Goal: Task Accomplishment & Management: Manage account settings

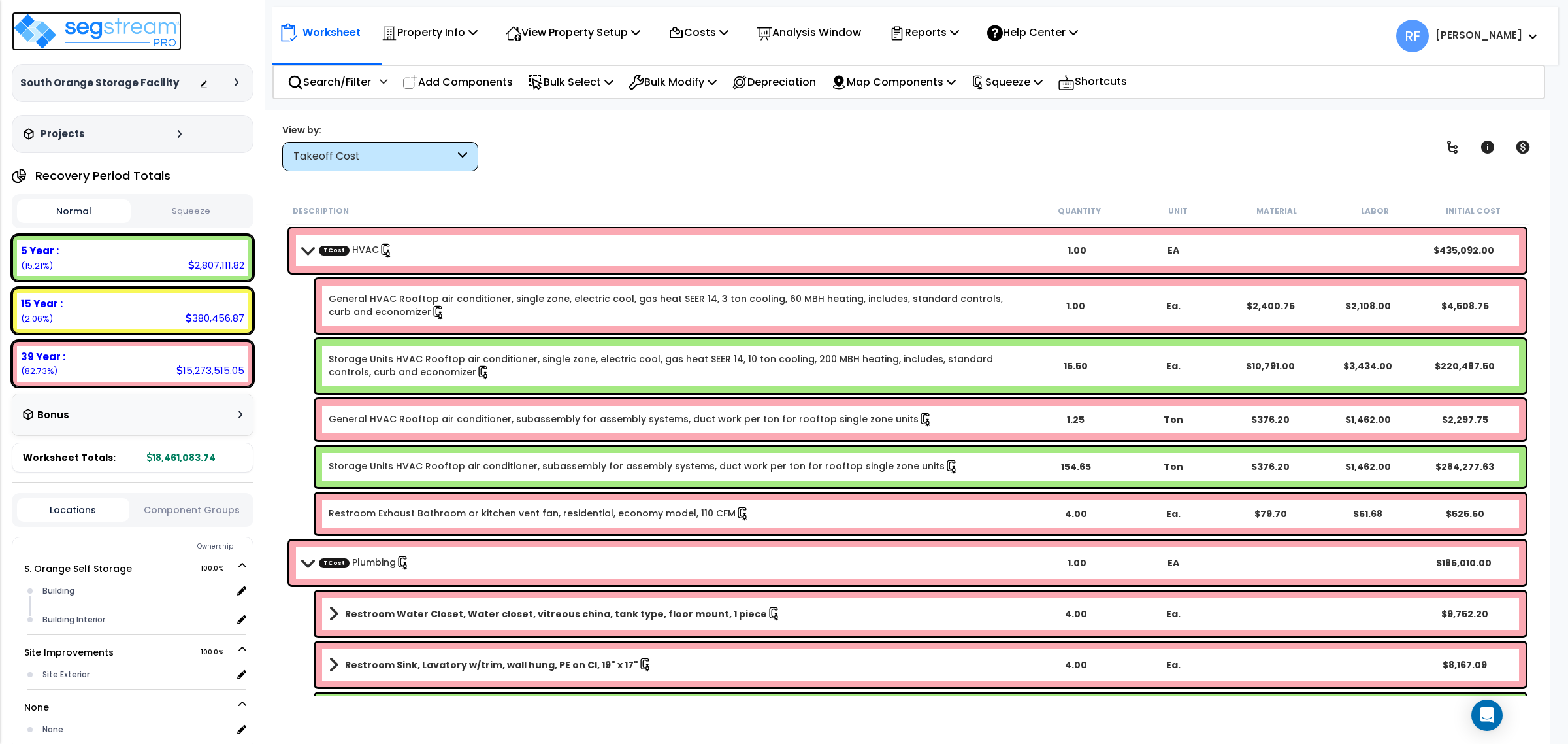
click at [172, 31] on img at bounding box center [97, 32] width 170 height 39
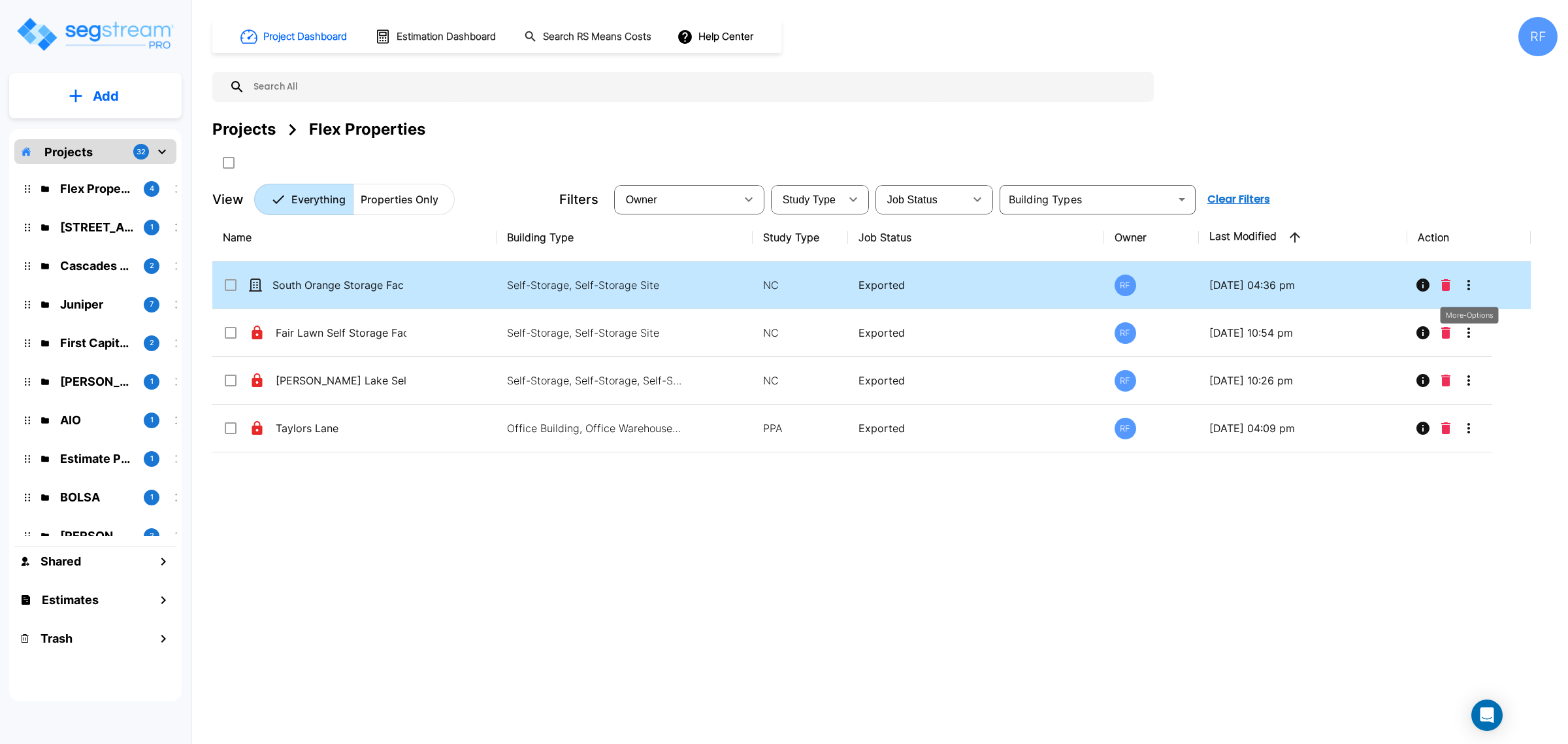
click at [1481, 284] on button "More-Options" at bounding box center [1469, 285] width 26 height 26
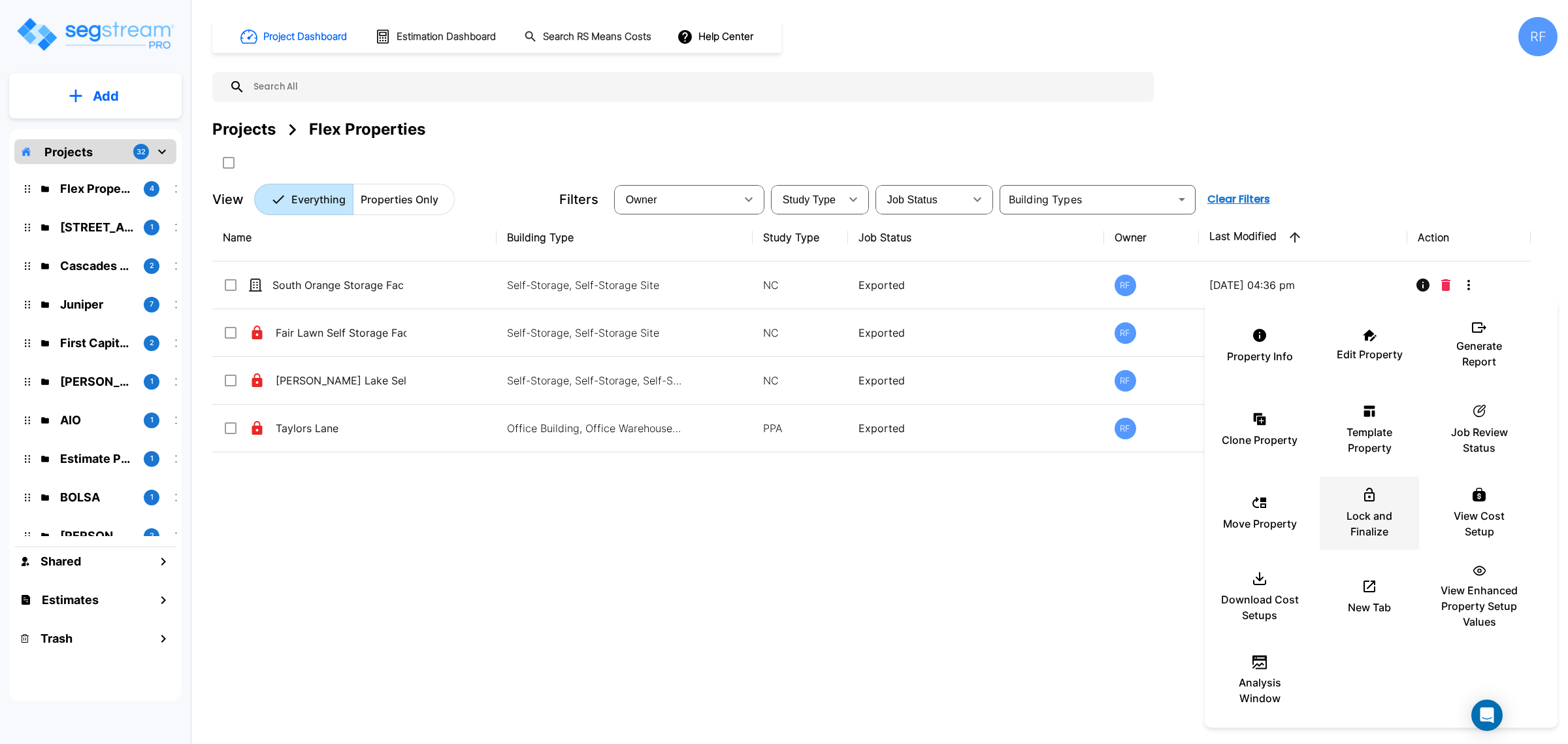
click at [1400, 528] on p "Lock and Finalize" at bounding box center [1369, 524] width 78 height 32
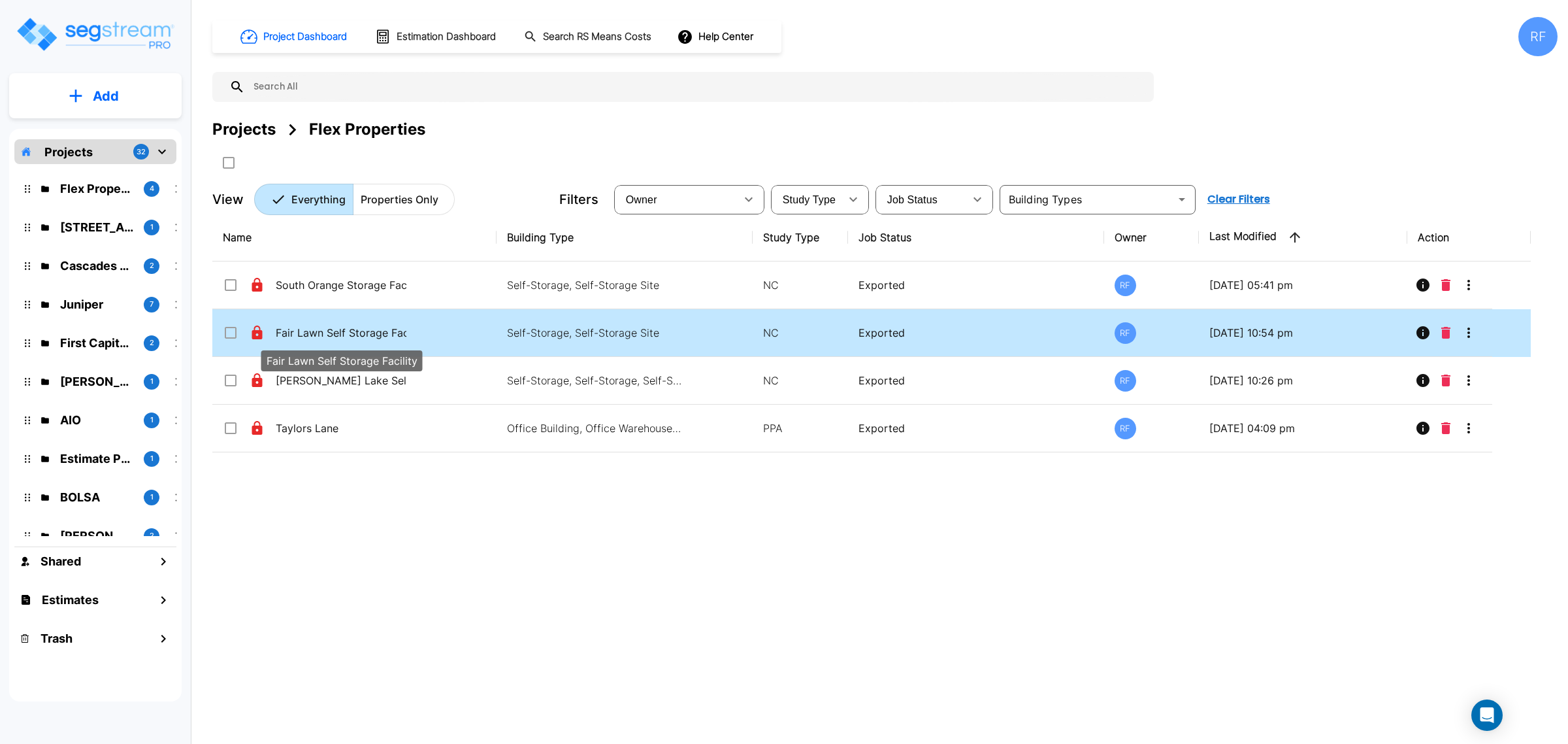
click at [356, 327] on p "Fair Lawn Self Storage Facility" at bounding box center [341, 333] width 131 height 16
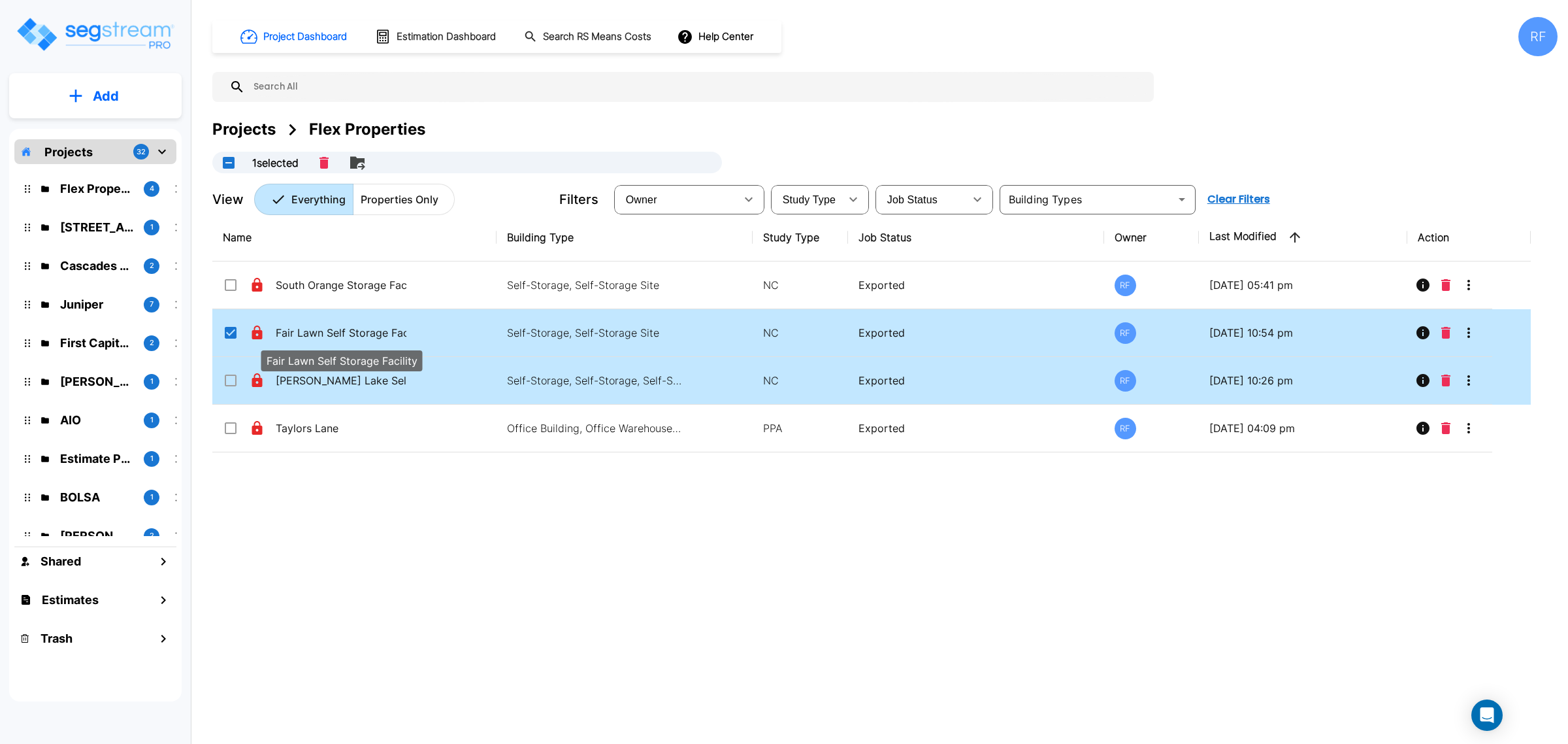
checkbox input "true"
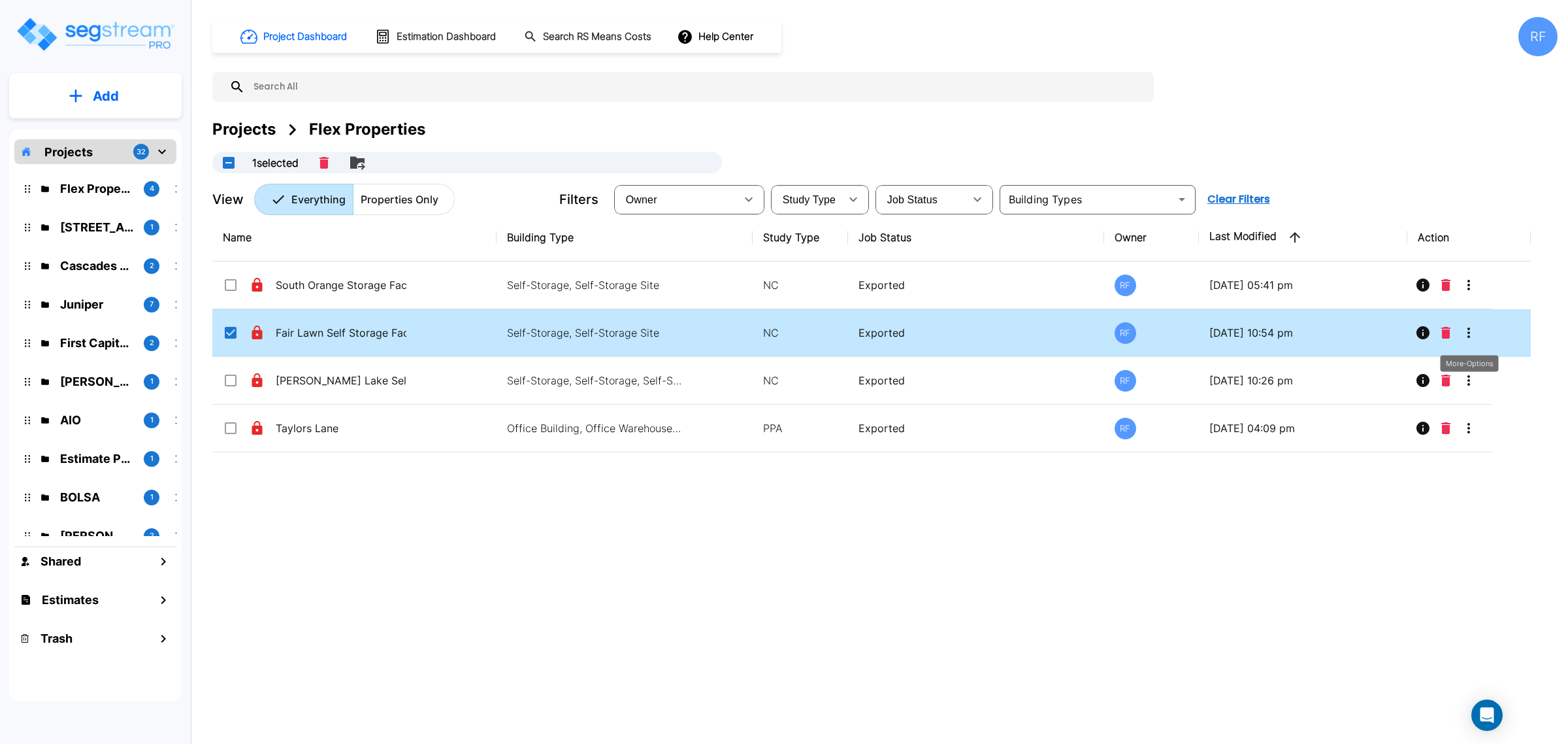
click at [1470, 322] on button "More-Options" at bounding box center [1469, 333] width 26 height 26
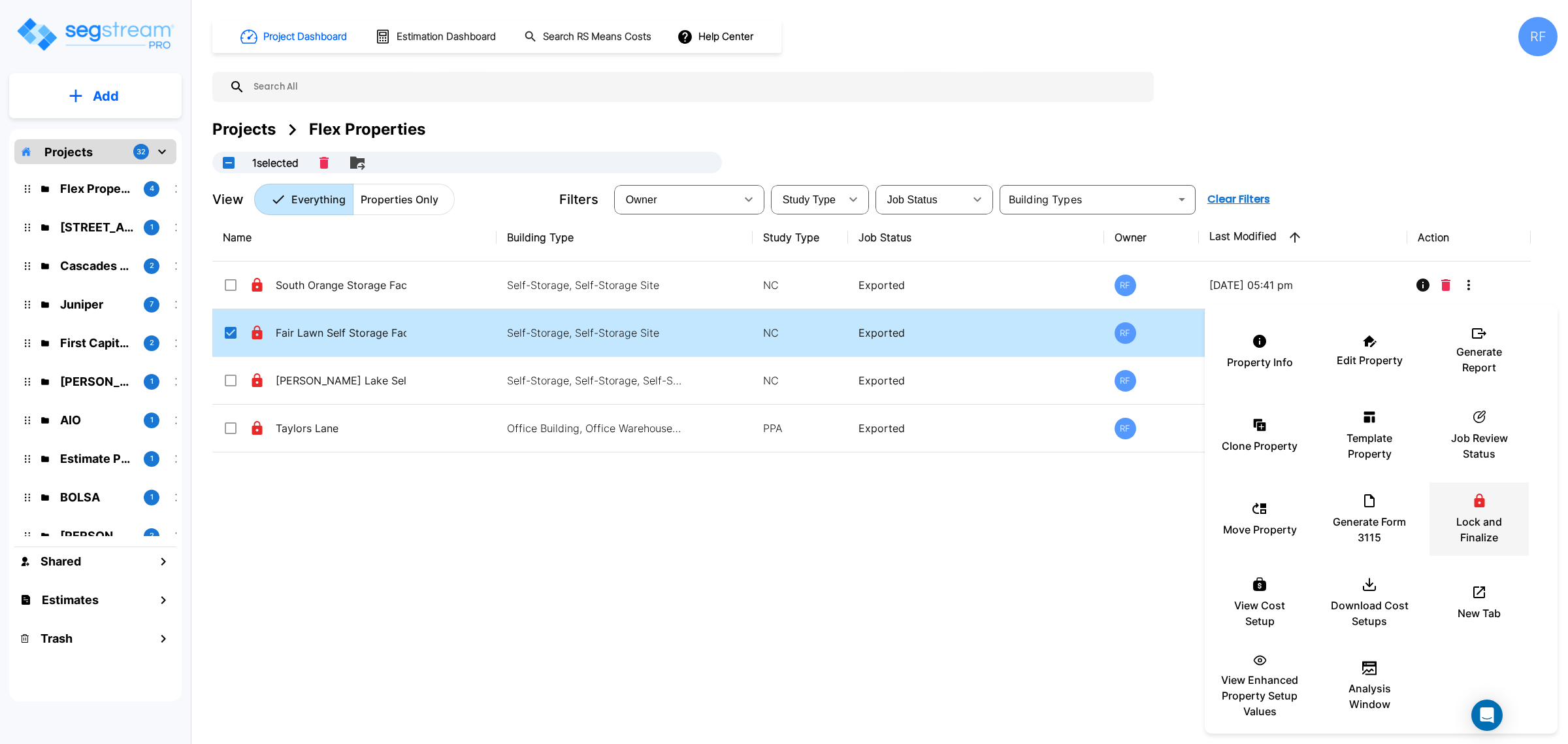
click at [1485, 518] on p "Lock and Finalize" at bounding box center [1479, 530] width 78 height 32
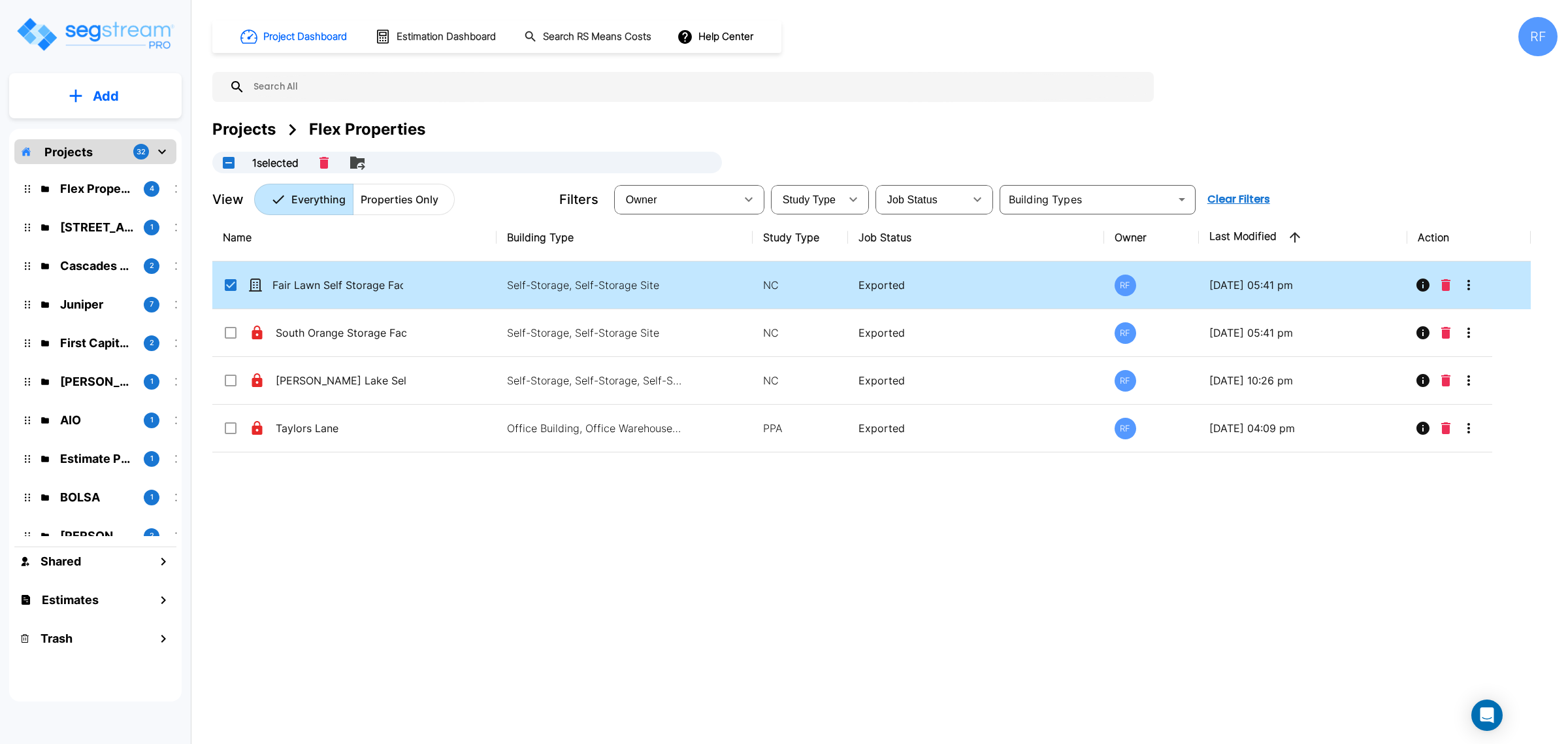
click at [603, 270] on td "Self-Storage, Self-Storage Site" at bounding box center [624, 285] width 256 height 48
checkbox input "false"
click at [603, 270] on td "Self-Storage, Self-Storage Site" at bounding box center [624, 285] width 256 height 48
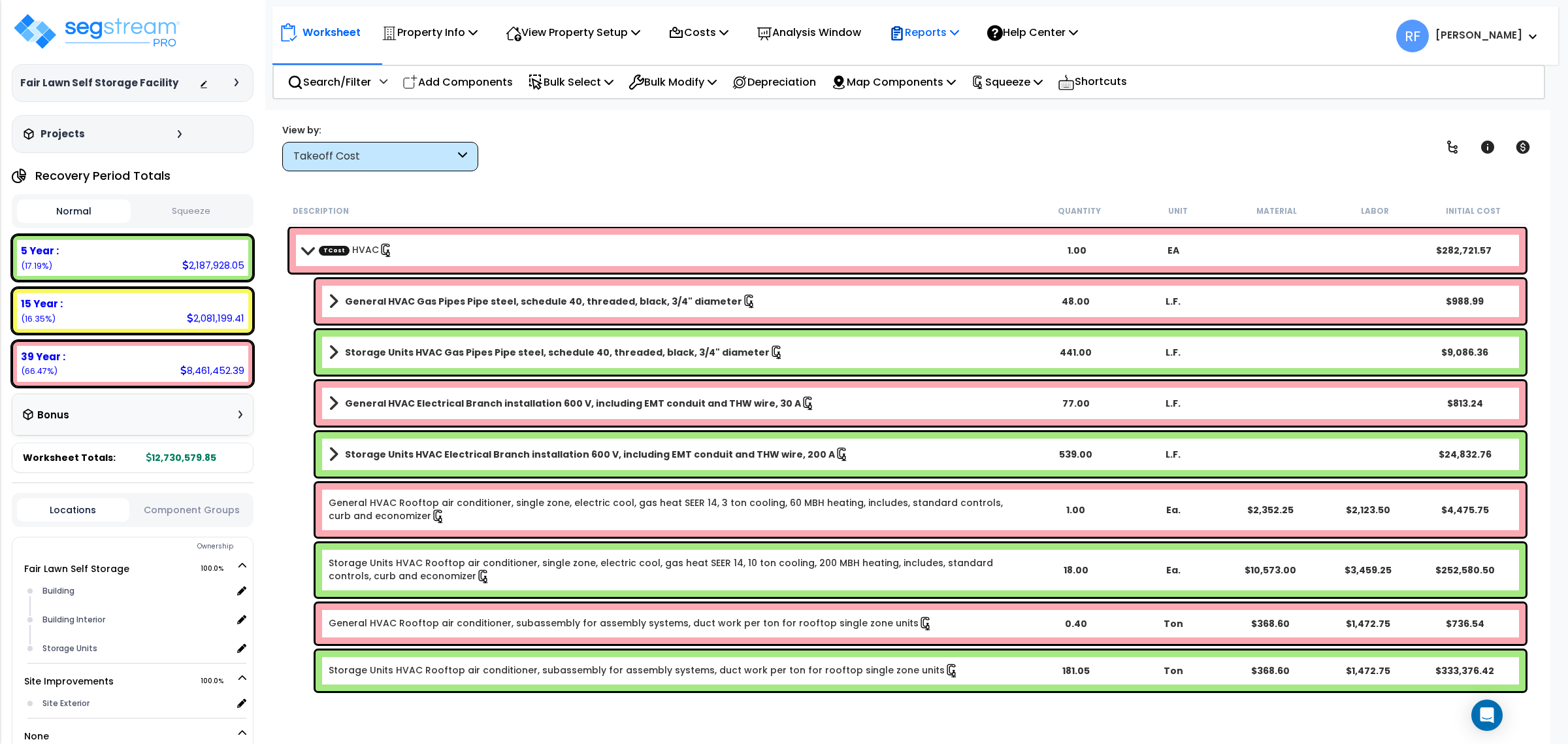
click at [954, 18] on div "Reports" at bounding box center [924, 32] width 70 height 31
click at [964, 83] on link "Manage Report Images" at bounding box center [947, 89] width 130 height 26
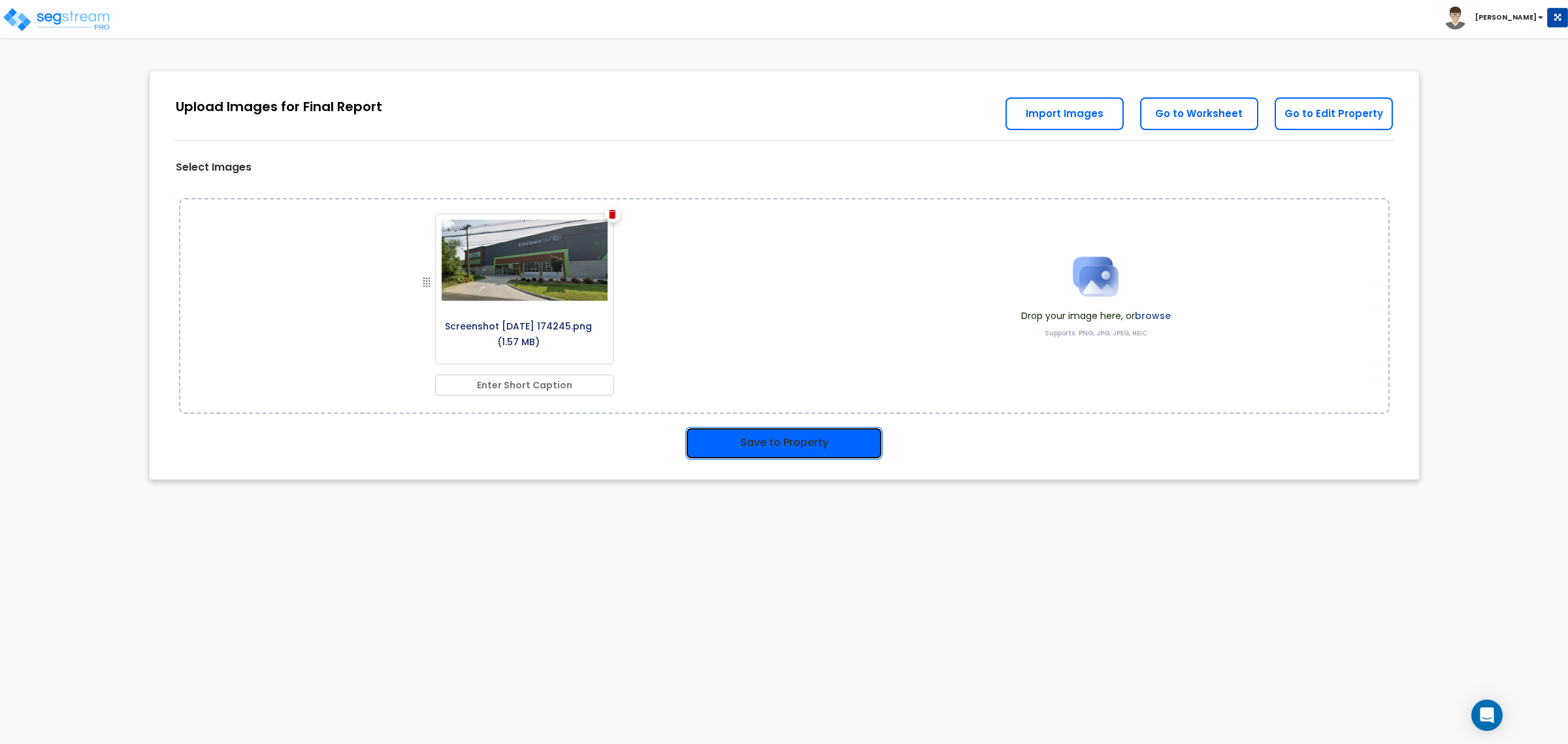
click at [783, 451] on button "Save to Property" at bounding box center [784, 443] width 197 height 33
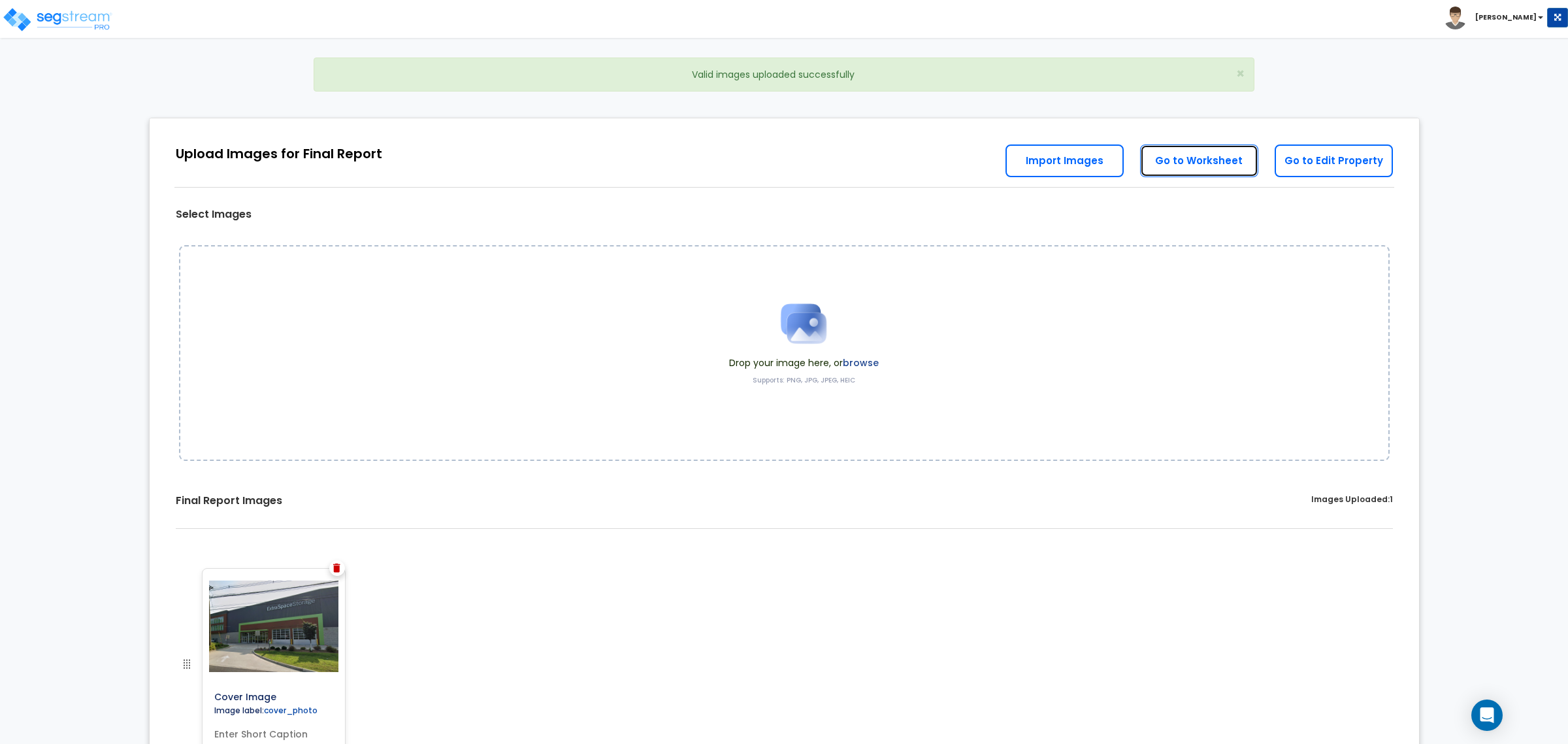
click at [1197, 162] on link "Go to Worksheet" at bounding box center [1200, 161] width 118 height 33
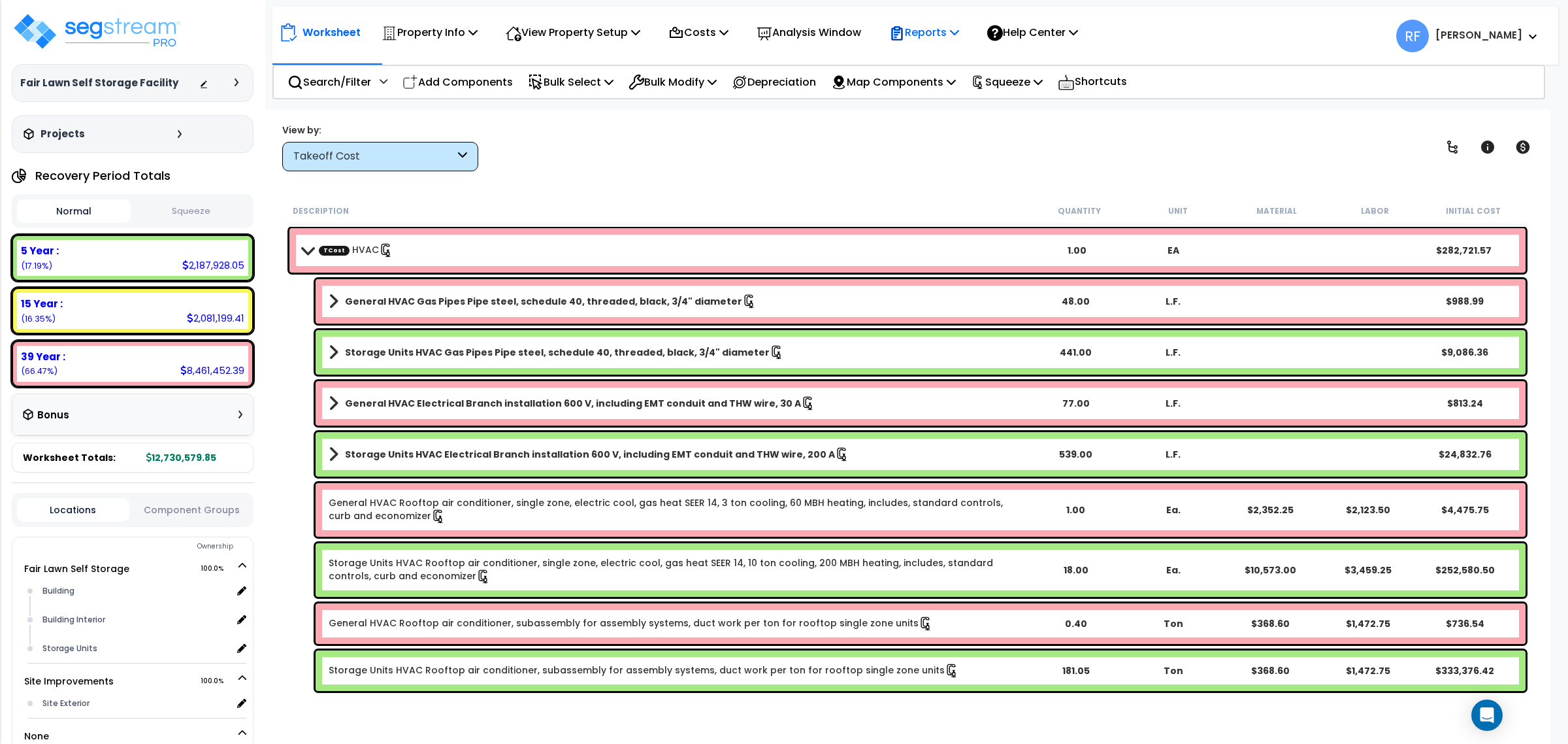
click at [966, 39] on div "Reports Get Report Manage Report Images Manage Report Custom Fields Download Re…" at bounding box center [924, 32] width 84 height 31
click at [946, 28] on p "Reports" at bounding box center [924, 32] width 70 height 18
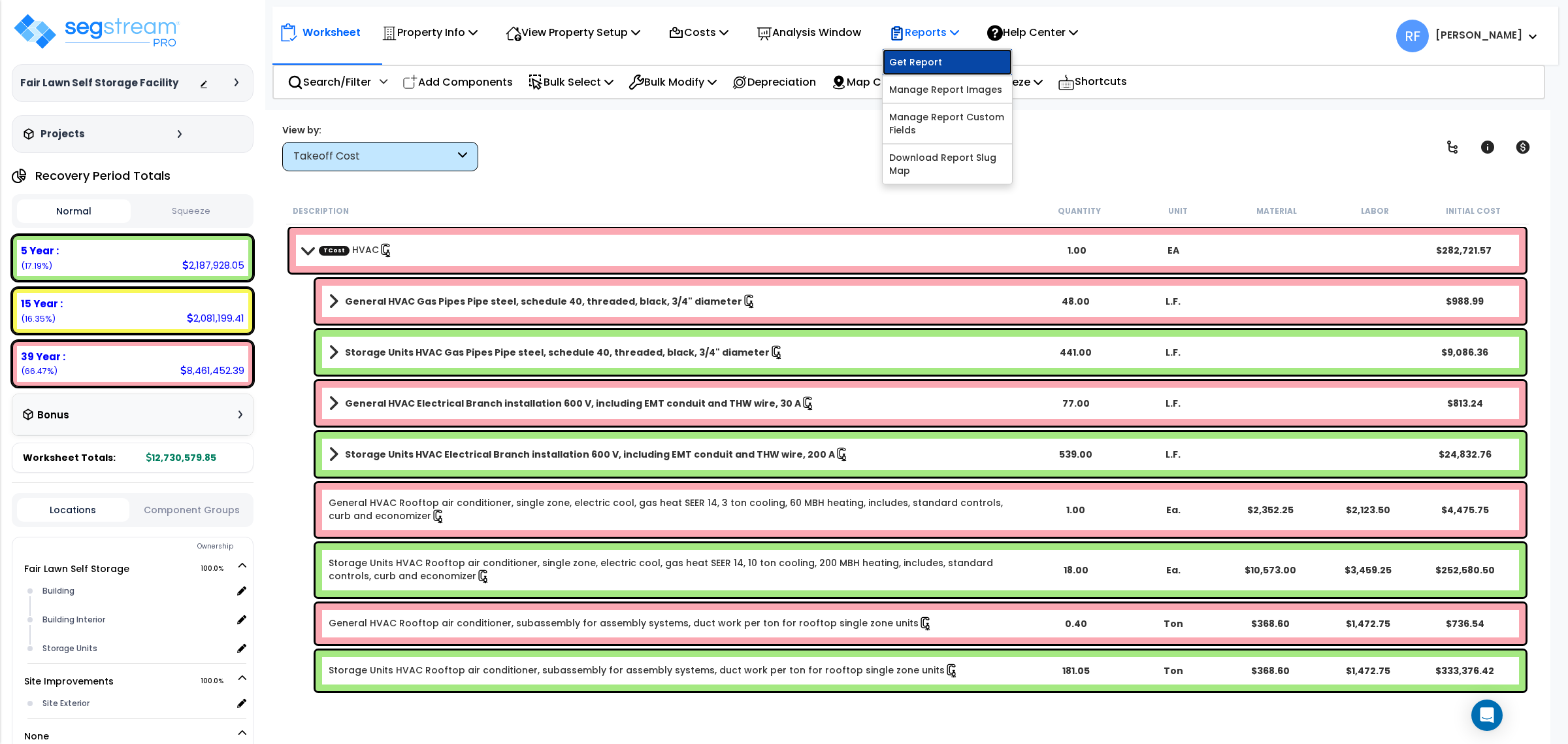
click at [955, 68] on link "Get Report" at bounding box center [947, 62] width 130 height 26
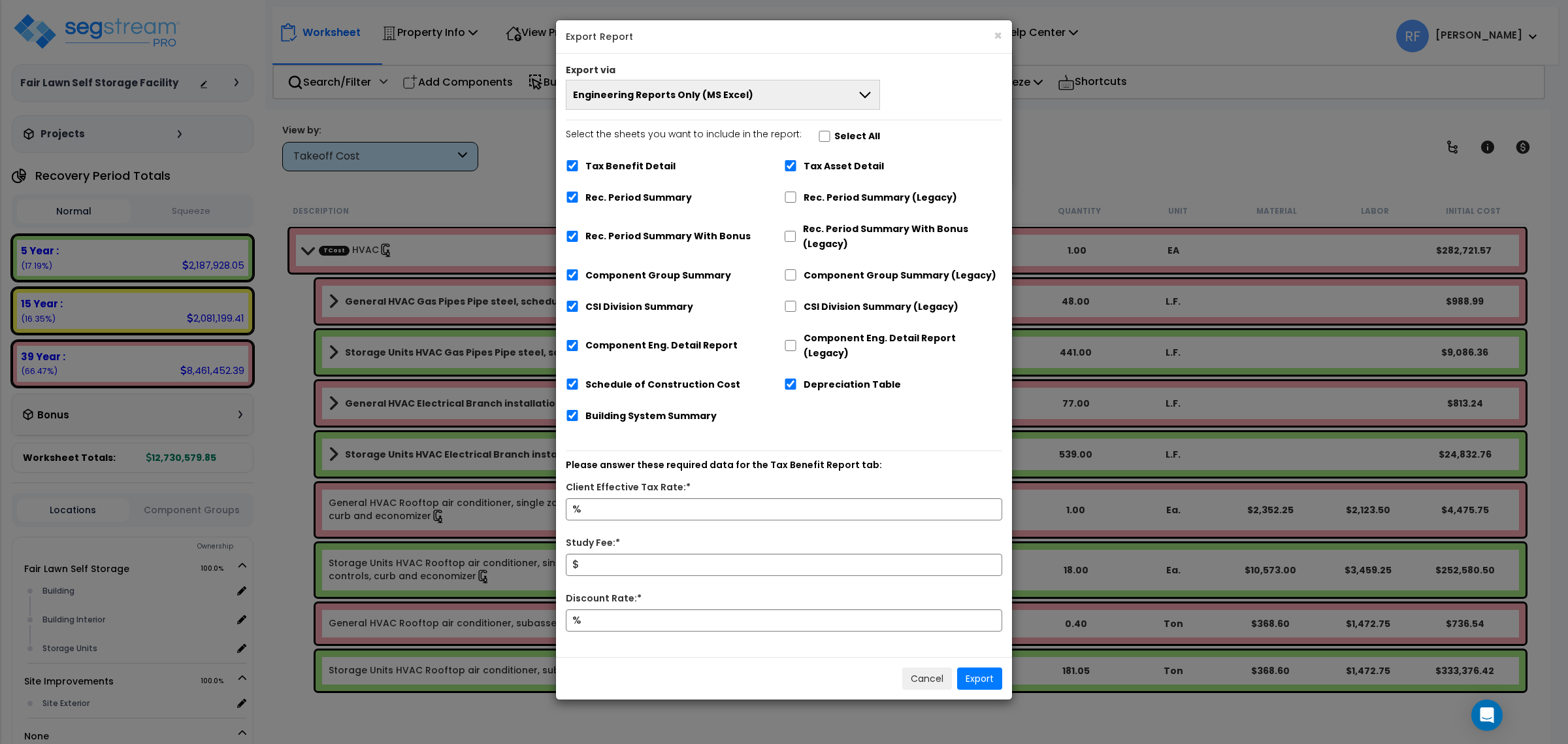
click at [841, 196] on label "Rec. Period Summary (Legacy)" at bounding box center [880, 197] width 153 height 15
click at [797, 196] on input "Rec. Period Summary (Legacy)" at bounding box center [791, 197] width 13 height 11
checkbox input "true"
checkbox input "false"
click at [831, 230] on label "Rec. Period Summary With Bonus (Legacy)" at bounding box center [902, 237] width 199 height 30
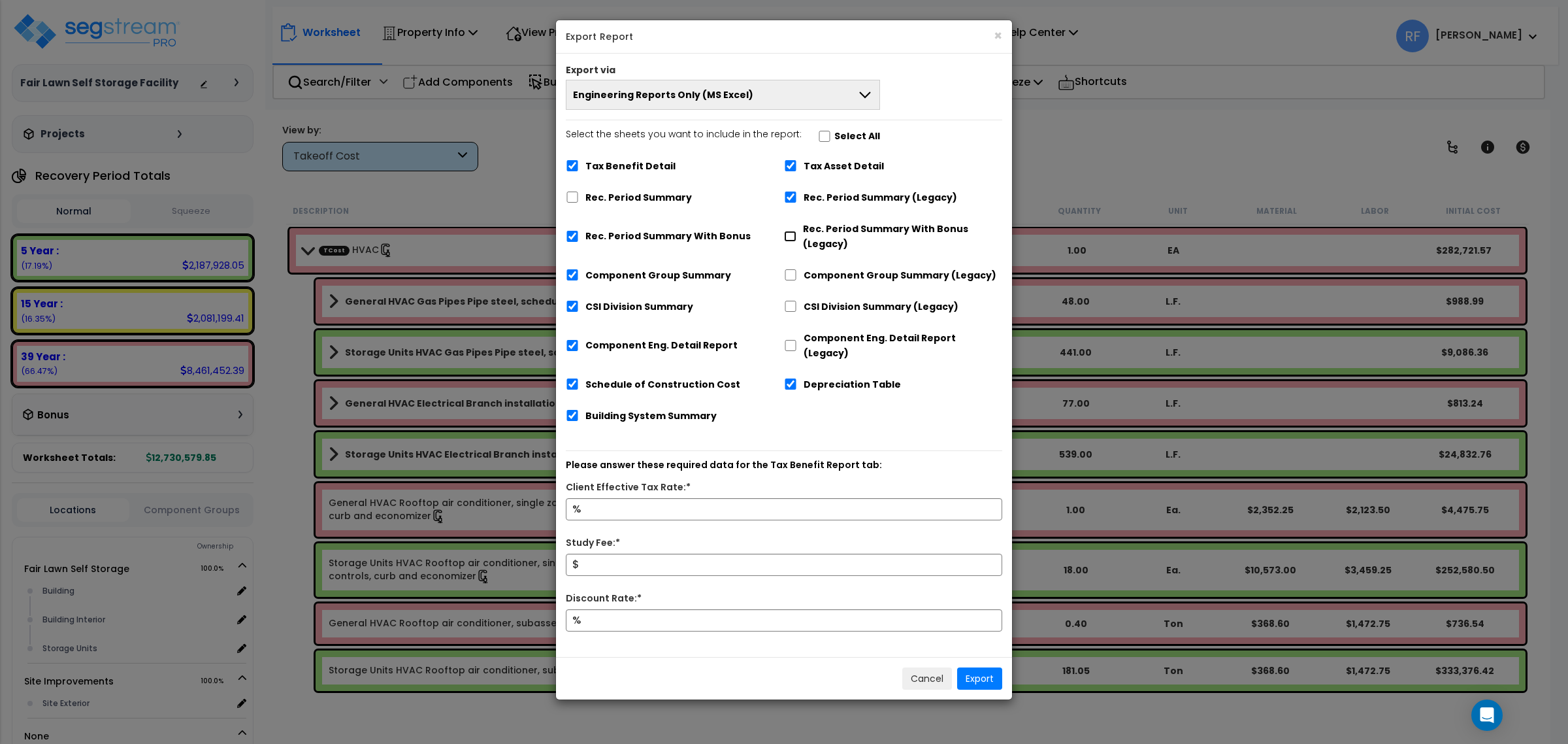
click at [796, 231] on input "Rec. Period Summary With Bonus (Legacy)" at bounding box center [790, 236] width 12 height 11
checkbox input "true"
checkbox input "false"
click at [835, 282] on label "Component Group Summary (Legacy)" at bounding box center [900, 275] width 193 height 15
click at [797, 280] on input "Component Group Summary (Legacy)" at bounding box center [791, 274] width 13 height 11
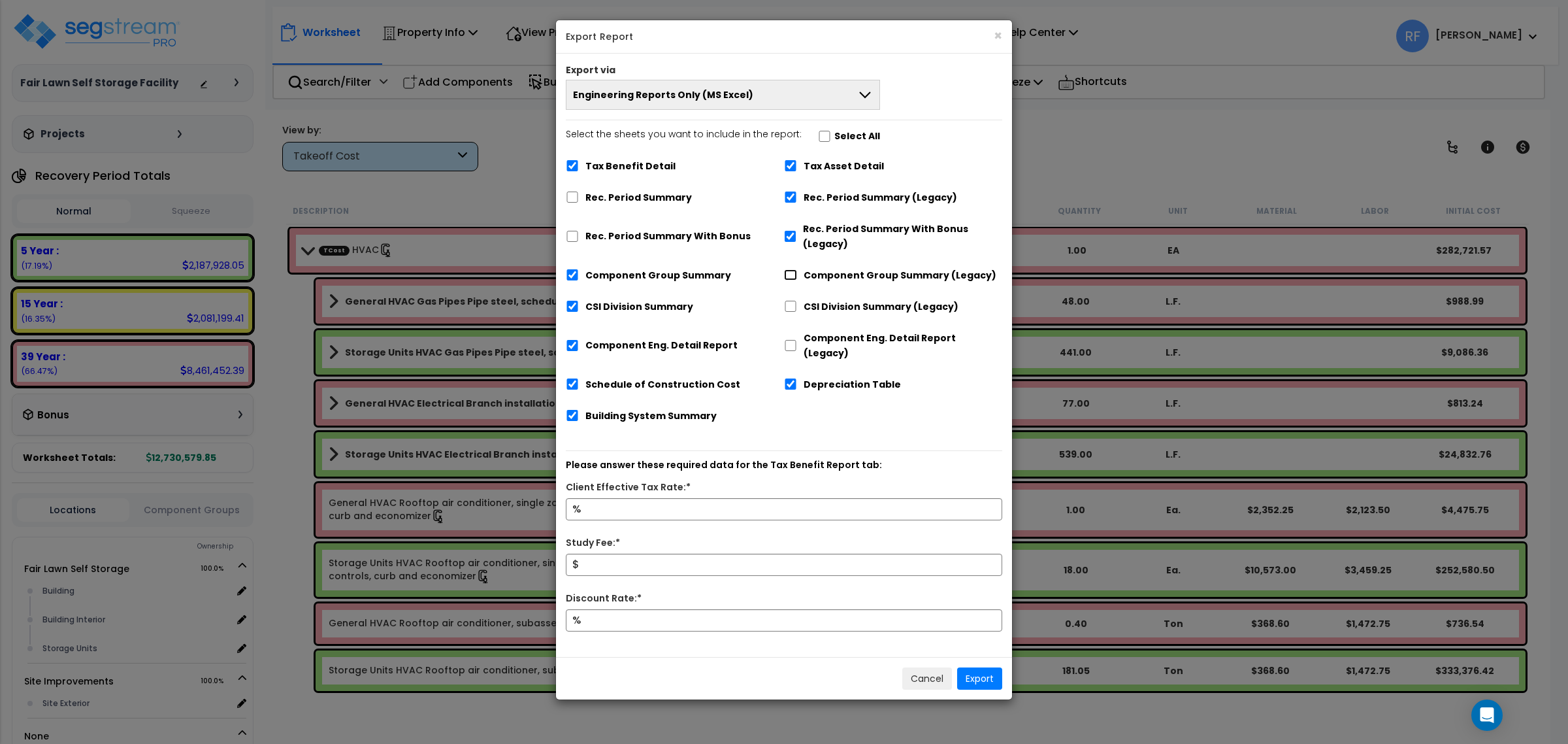
checkbox input "true"
checkbox input "false"
click at [837, 306] on label "CSI Division Summary (Legacy)" at bounding box center [881, 307] width 155 height 15
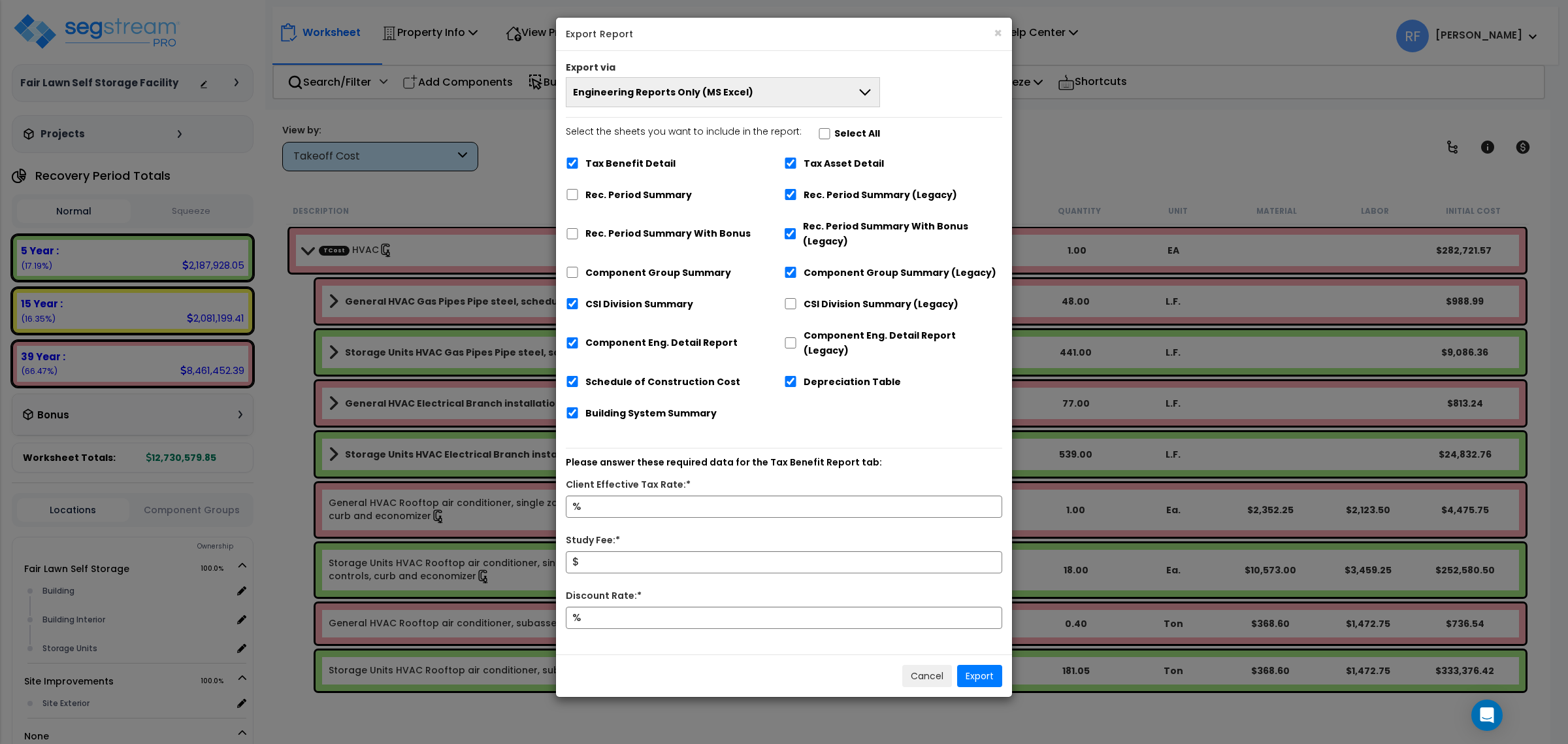
click at [841, 327] on div "Component Eng. Detail Report (Legacy)" at bounding box center [893, 341] width 218 height 40
click at [831, 303] on label "CSI Division Summary (Legacy)" at bounding box center [881, 304] width 155 height 15
click at [797, 303] on input "CSI Division Summary (Legacy)" at bounding box center [791, 303] width 13 height 11
checkbox input "true"
checkbox input "false"
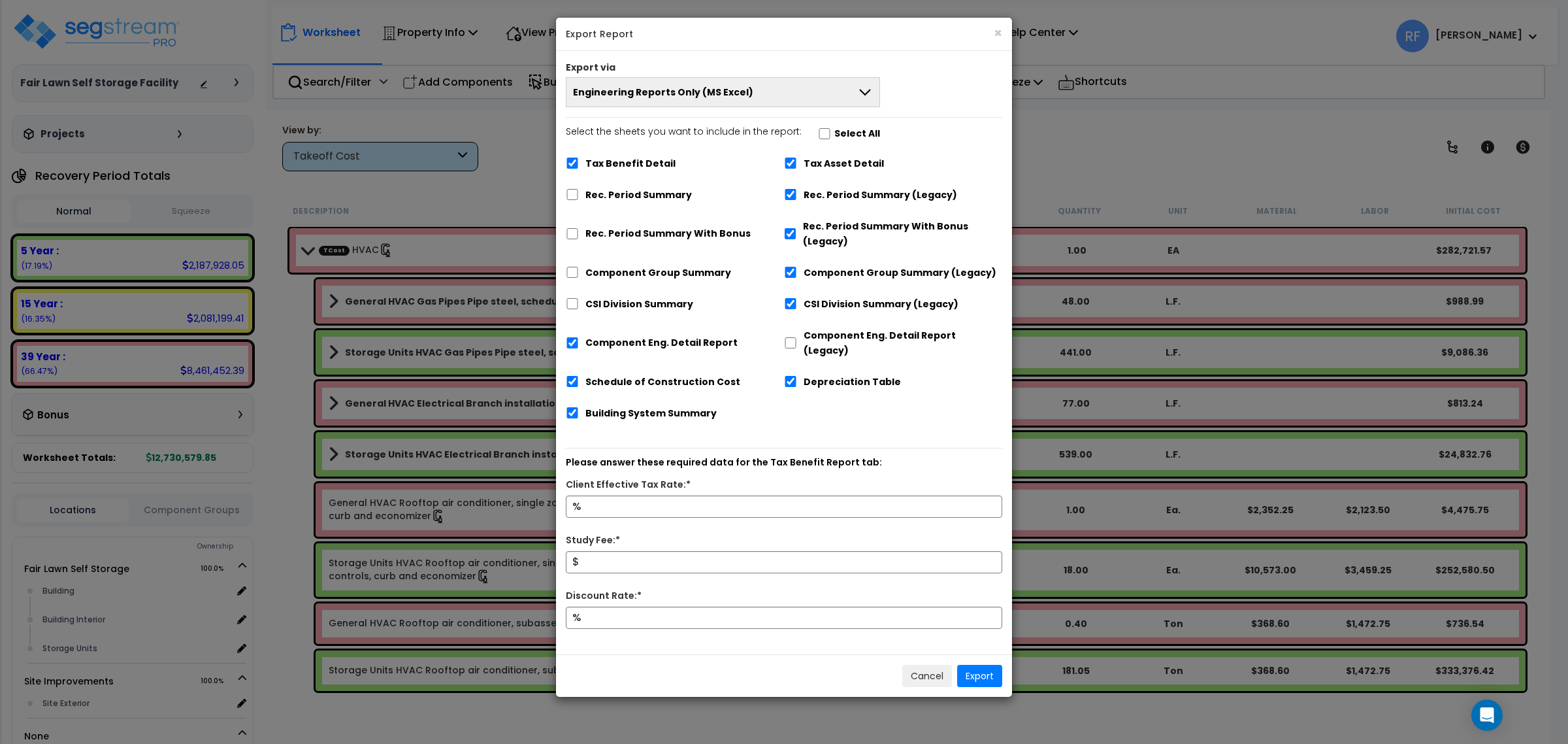
click at [824, 332] on label "Component Eng. Detail Report (Legacy)" at bounding box center [903, 343] width 199 height 30
click at [797, 337] on input "Component Eng. Detail Report (Legacy)" at bounding box center [791, 343] width 13 height 11
checkbox input "true"
checkbox input "false"
click at [815, 90] on button "Engineering Reports Only (MS Excel)" at bounding box center [723, 92] width 314 height 30
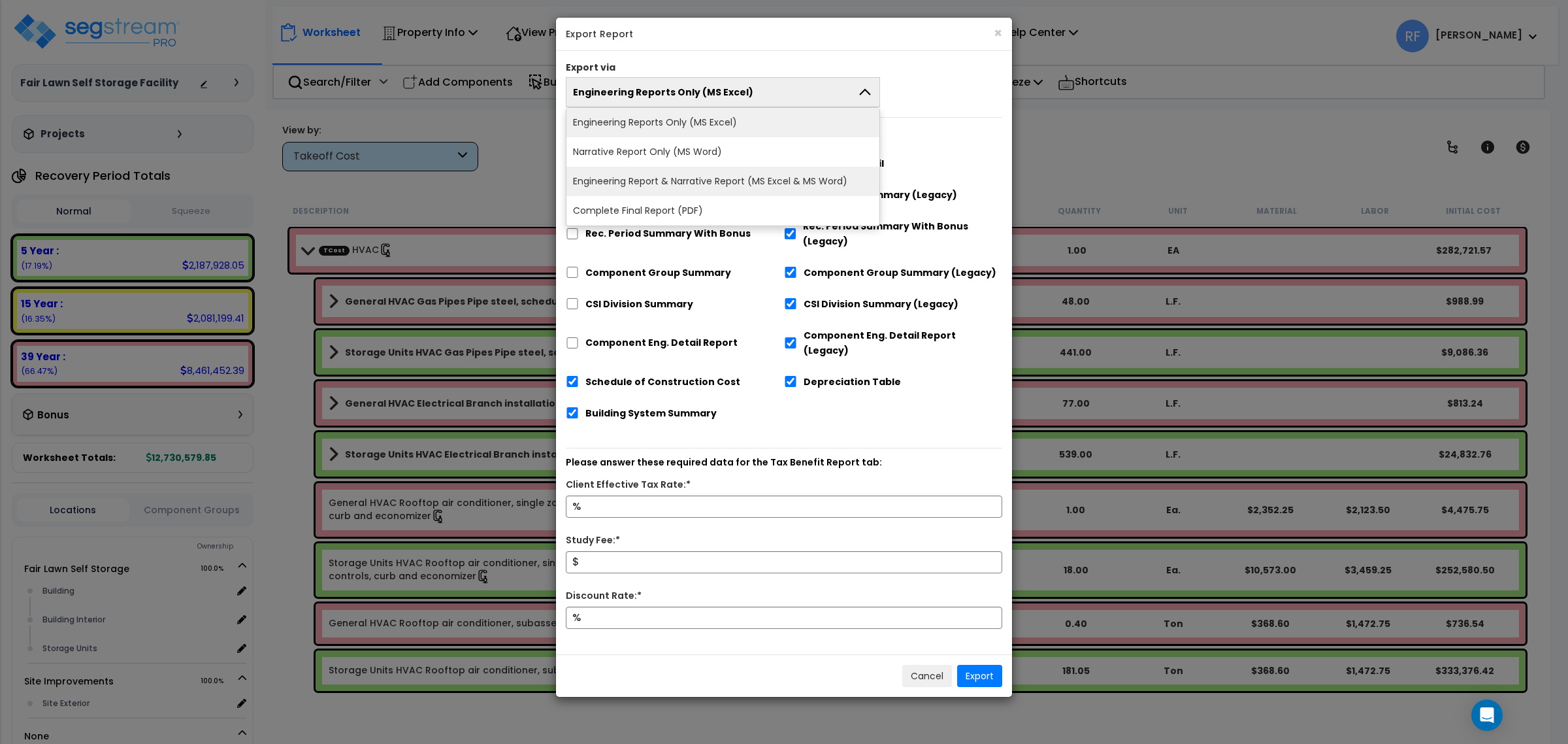
click at [804, 176] on li "Engineering Report & Narrative Report (MS Excel & MS Word)" at bounding box center [723, 181] width 313 height 30
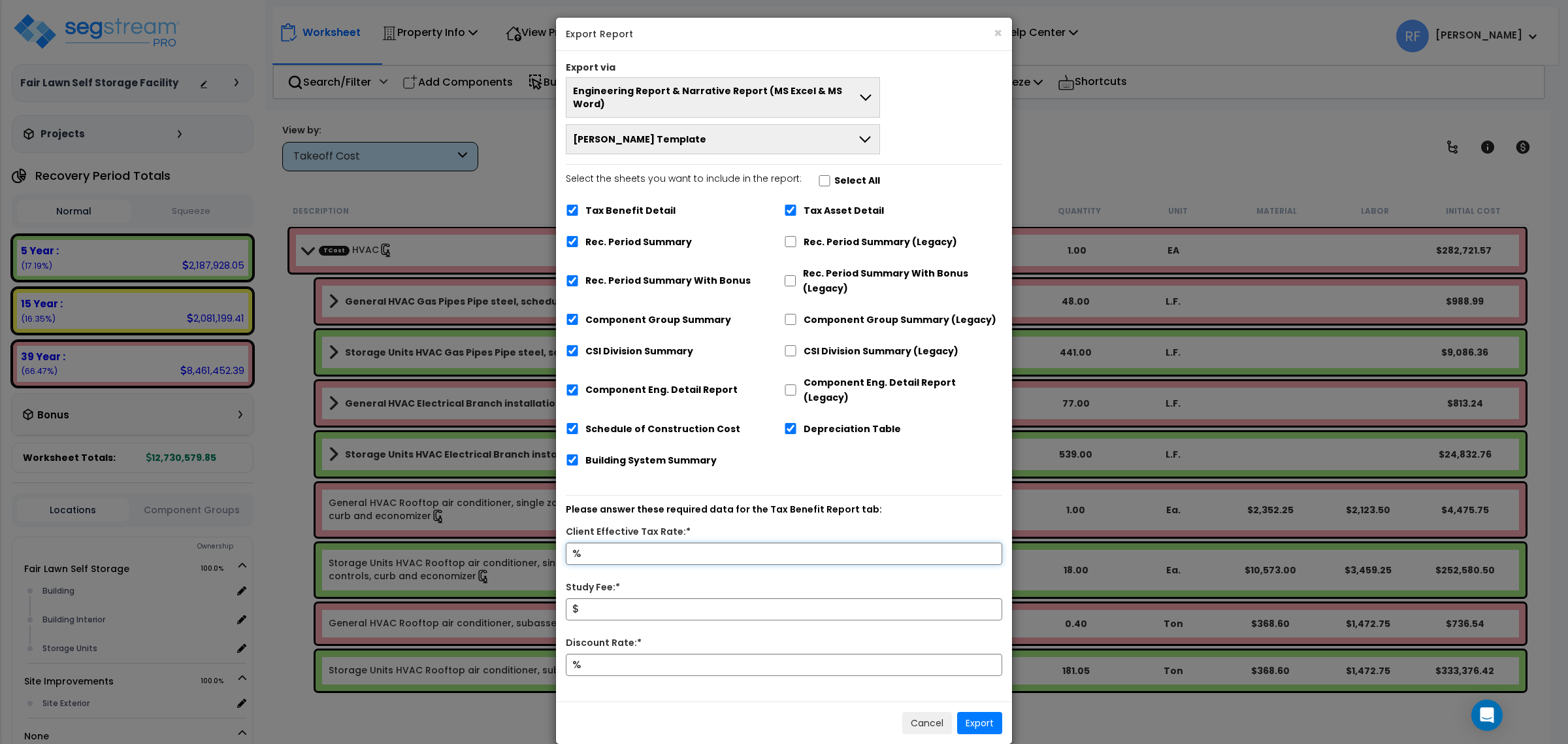
click at [663, 543] on input "Client Effective Tax Rate:*" at bounding box center [784, 554] width 437 height 22
type input "37"
click at [719, 598] on input "Study Fee:*" at bounding box center [784, 609] width 437 height 22
type input "0.01"
click at [710, 653] on input "Discount Rate:*" at bounding box center [784, 664] width 437 height 22
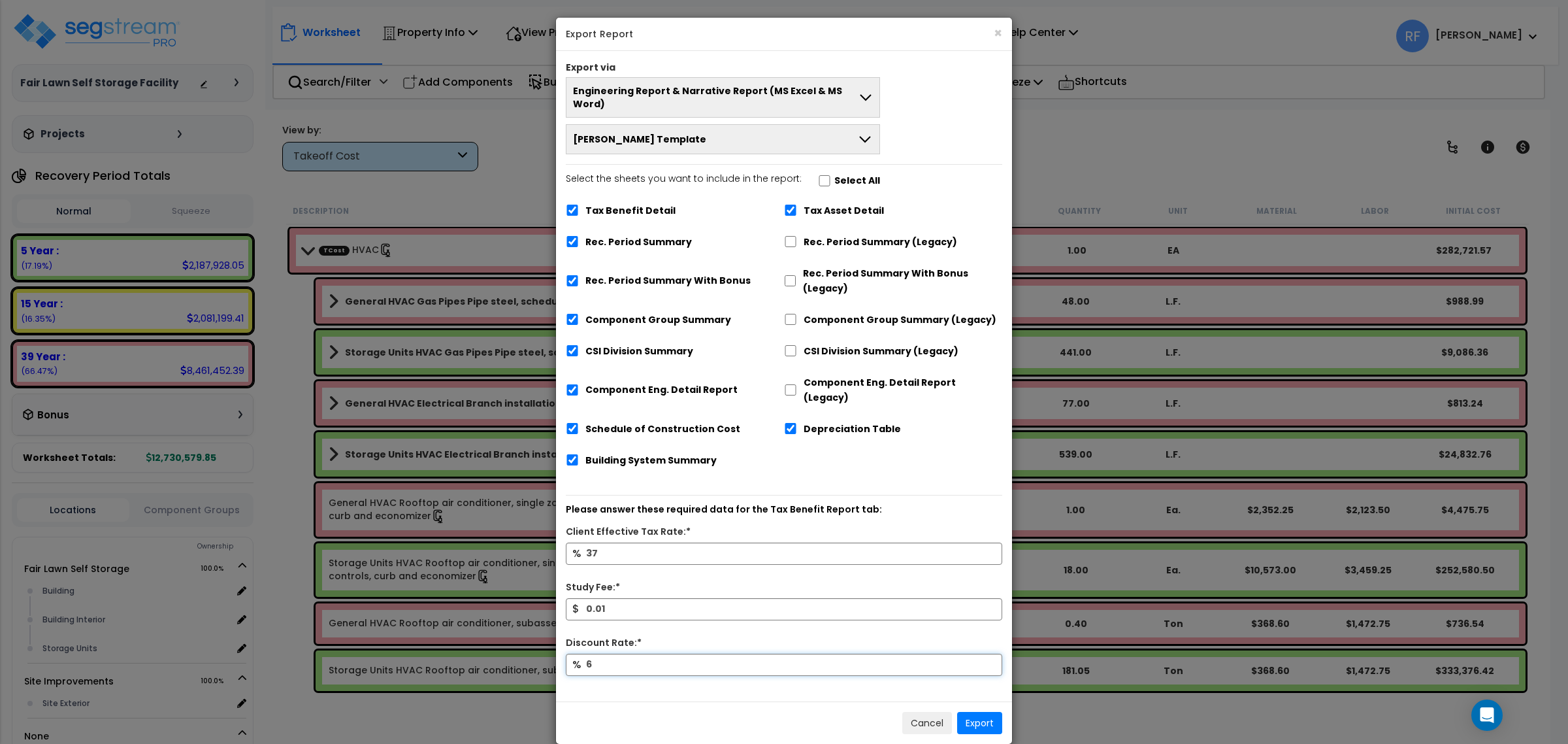
type input "6"
click at [978, 712] on button "Export" at bounding box center [979, 723] width 45 height 22
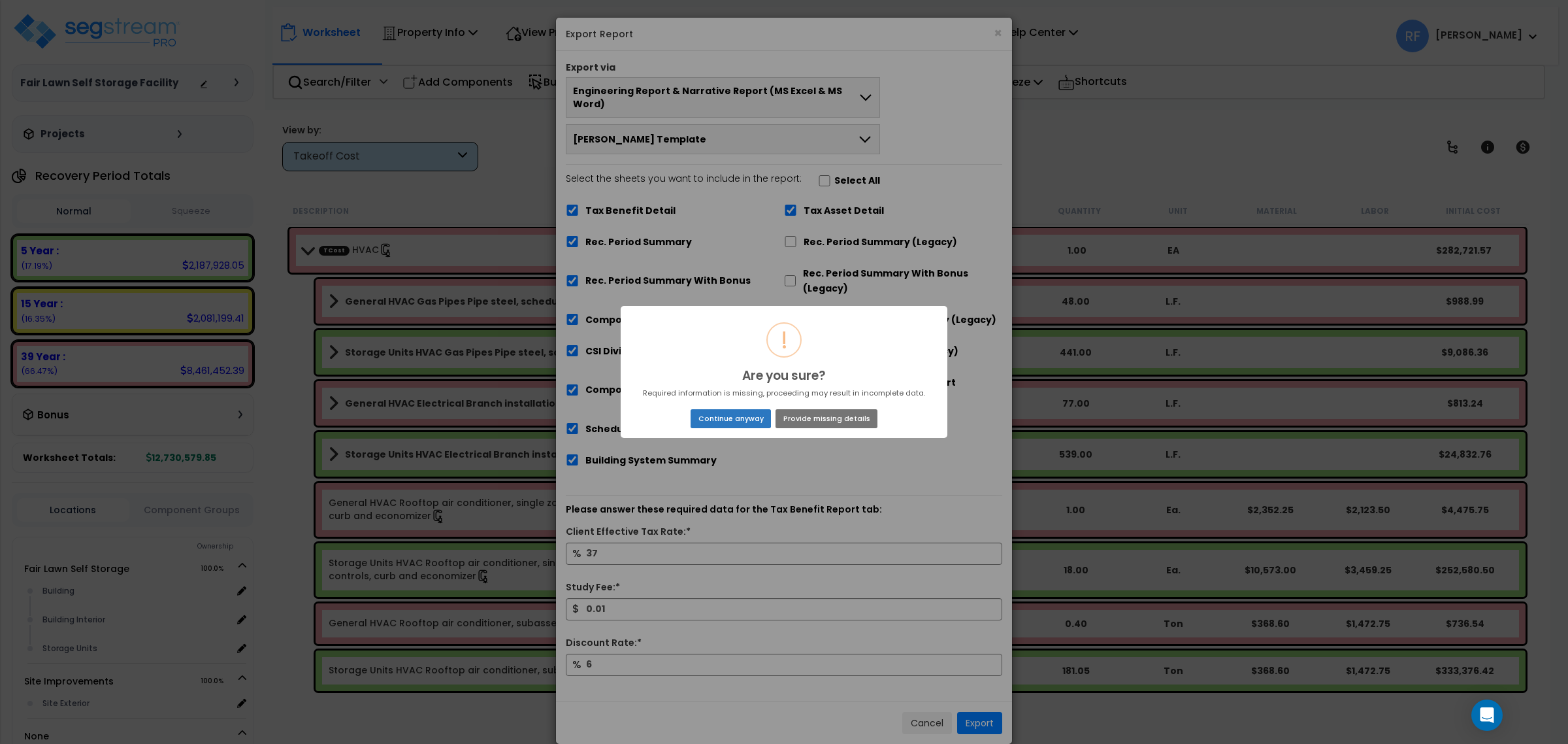
click at [749, 414] on button "Continue anyway" at bounding box center [731, 418] width 80 height 18
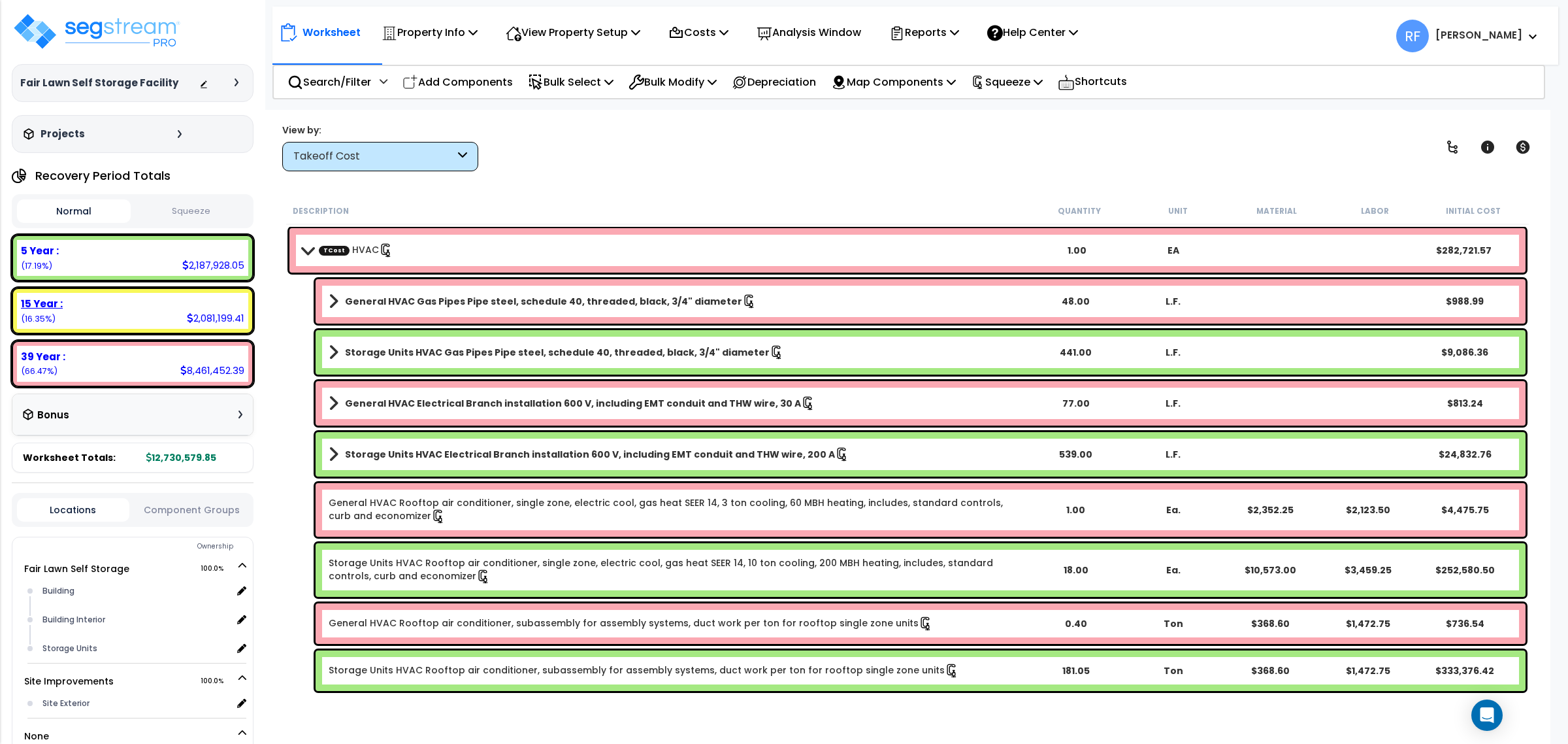
drag, startPoint x: 208, startPoint y: 306, endPoint x: 235, endPoint y: 303, distance: 27.2
click at [207, 306] on div "15 Year :" at bounding box center [133, 303] width 224 height 14
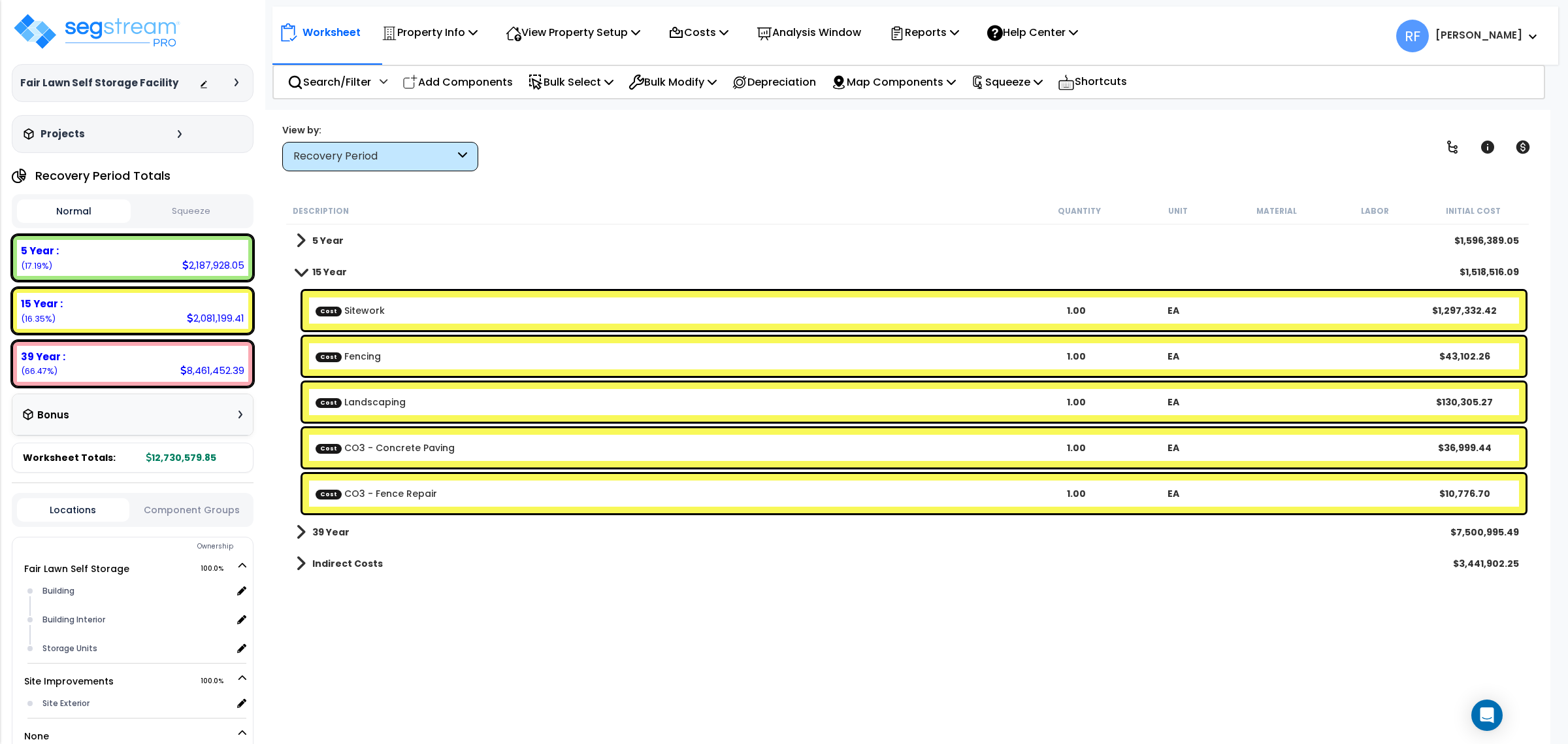
click at [387, 402] on link "Cost Landscaping" at bounding box center [360, 402] width 90 height 13
click at [393, 347] on div "Cost Fencing 1.00 EA $43,102.26" at bounding box center [914, 357] width 1223 height 39
click at [402, 314] on b "Cost Sitework" at bounding box center [672, 310] width 712 height 13
click at [422, 462] on div "Cost CO3 - Concrete Paving 1.00 EA $36,999.44" at bounding box center [914, 448] width 1223 height 39
click at [422, 497] on link "Cost CO3 - Fence Repair" at bounding box center [376, 493] width 122 height 13
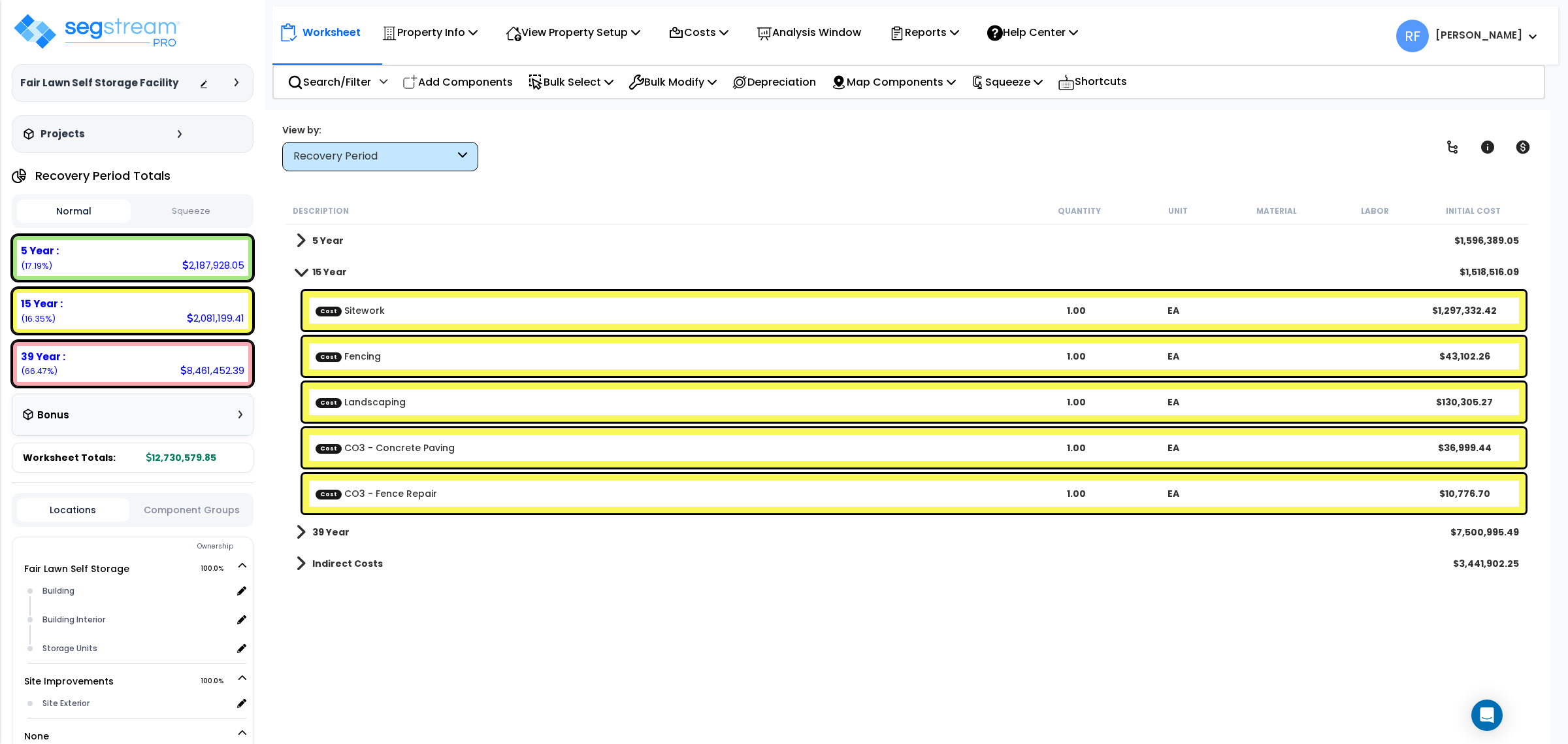
click at [416, 305] on b "Cost Sitework" at bounding box center [672, 310] width 712 height 13
click at [318, 263] on link "15 Year" at bounding box center [321, 272] width 51 height 18
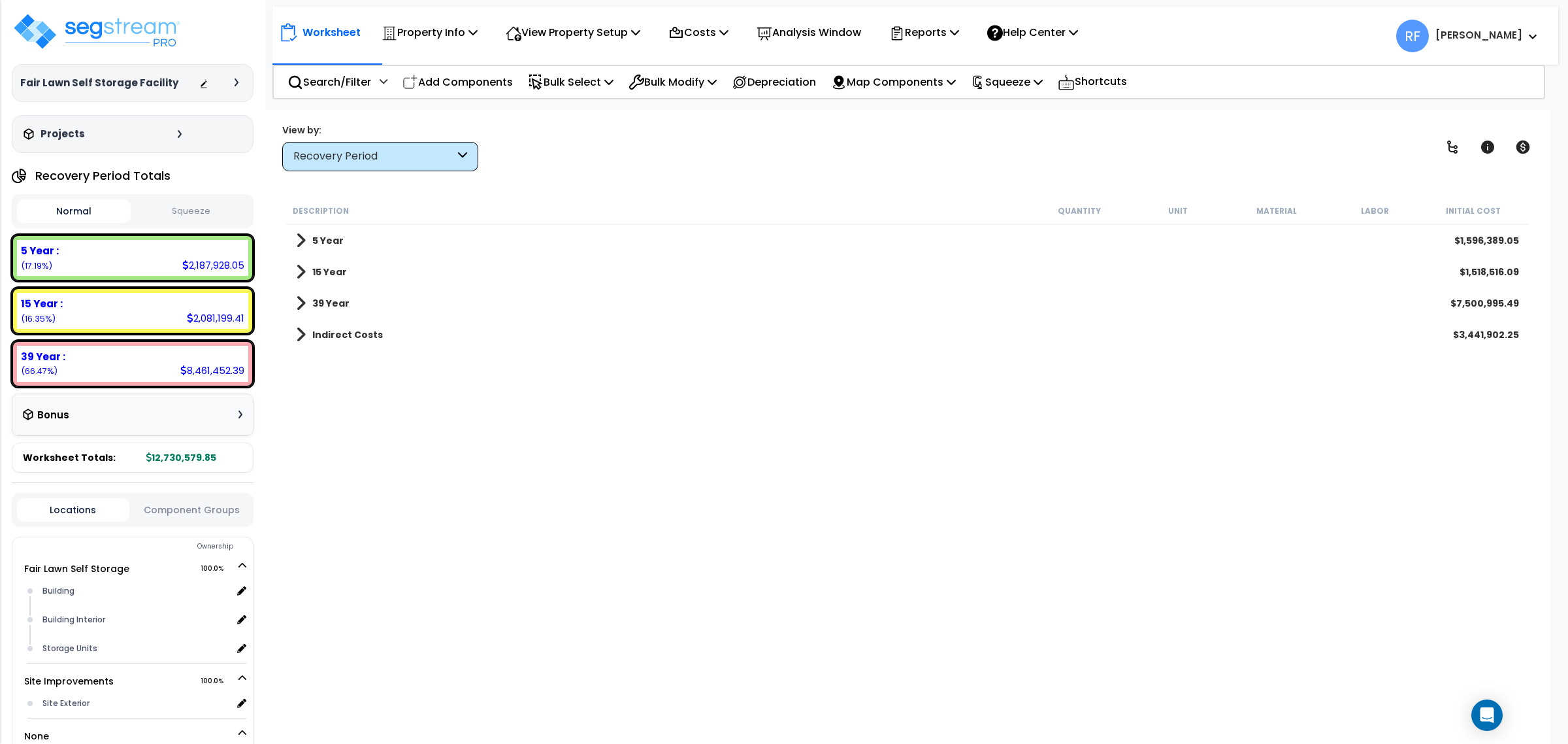
click at [314, 295] on link "39 Year" at bounding box center [322, 303] width 53 height 18
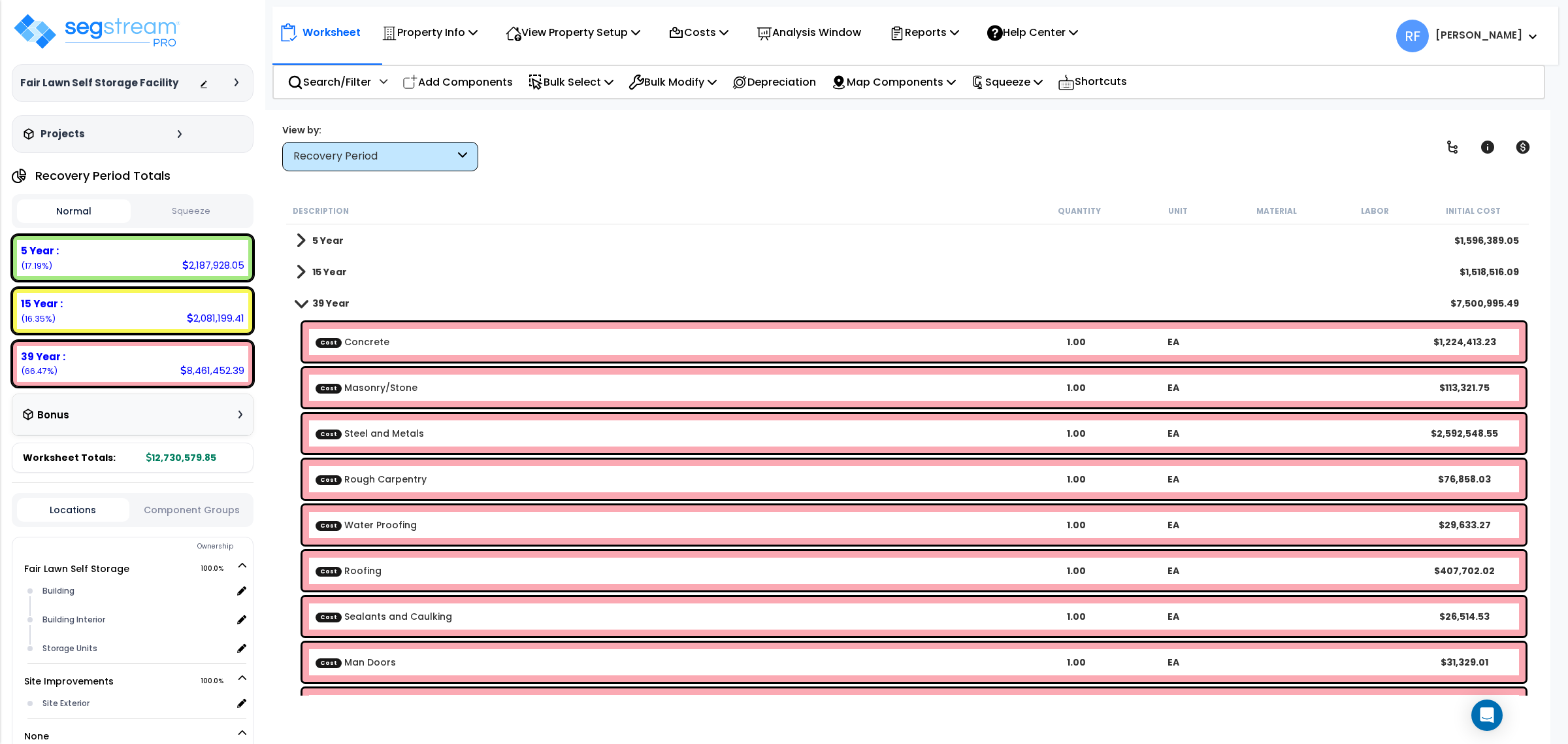
click at [314, 295] on link "39 Year" at bounding box center [322, 303] width 53 height 18
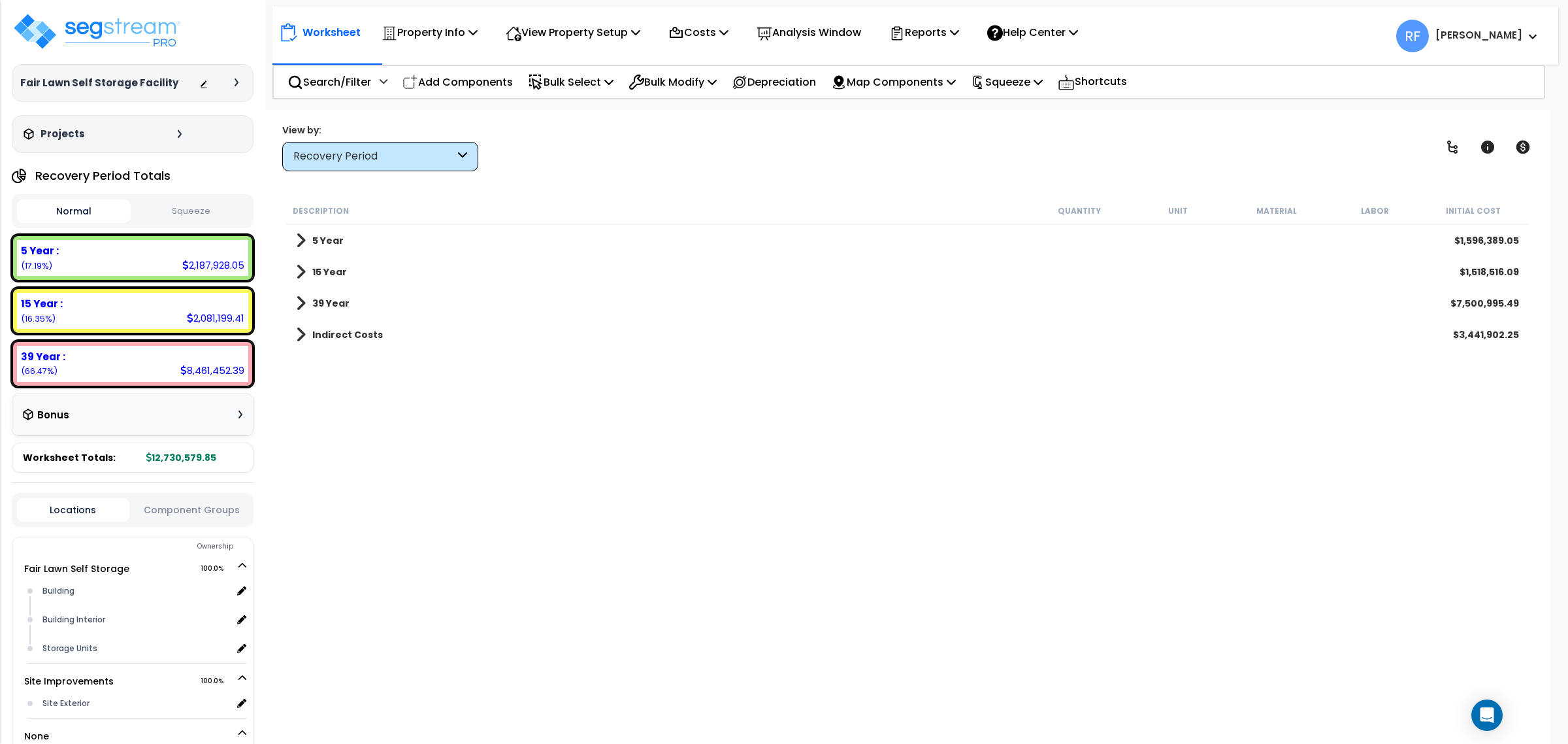
click at [399, 242] on div "5 Year $1,596,389.05" at bounding box center [908, 241] width 1237 height 32
click at [299, 234] on span at bounding box center [301, 241] width 10 height 18
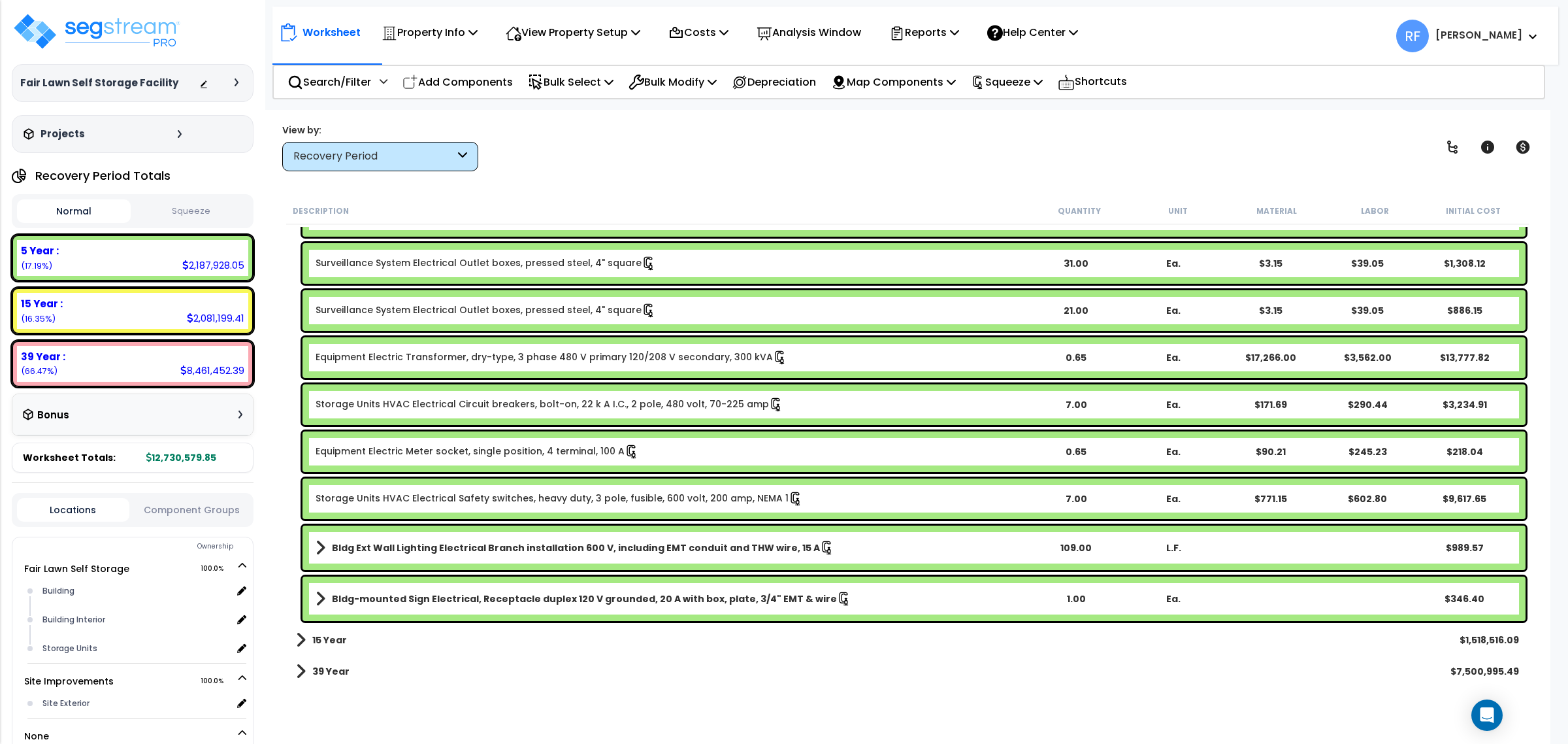
scroll to position [795, 0]
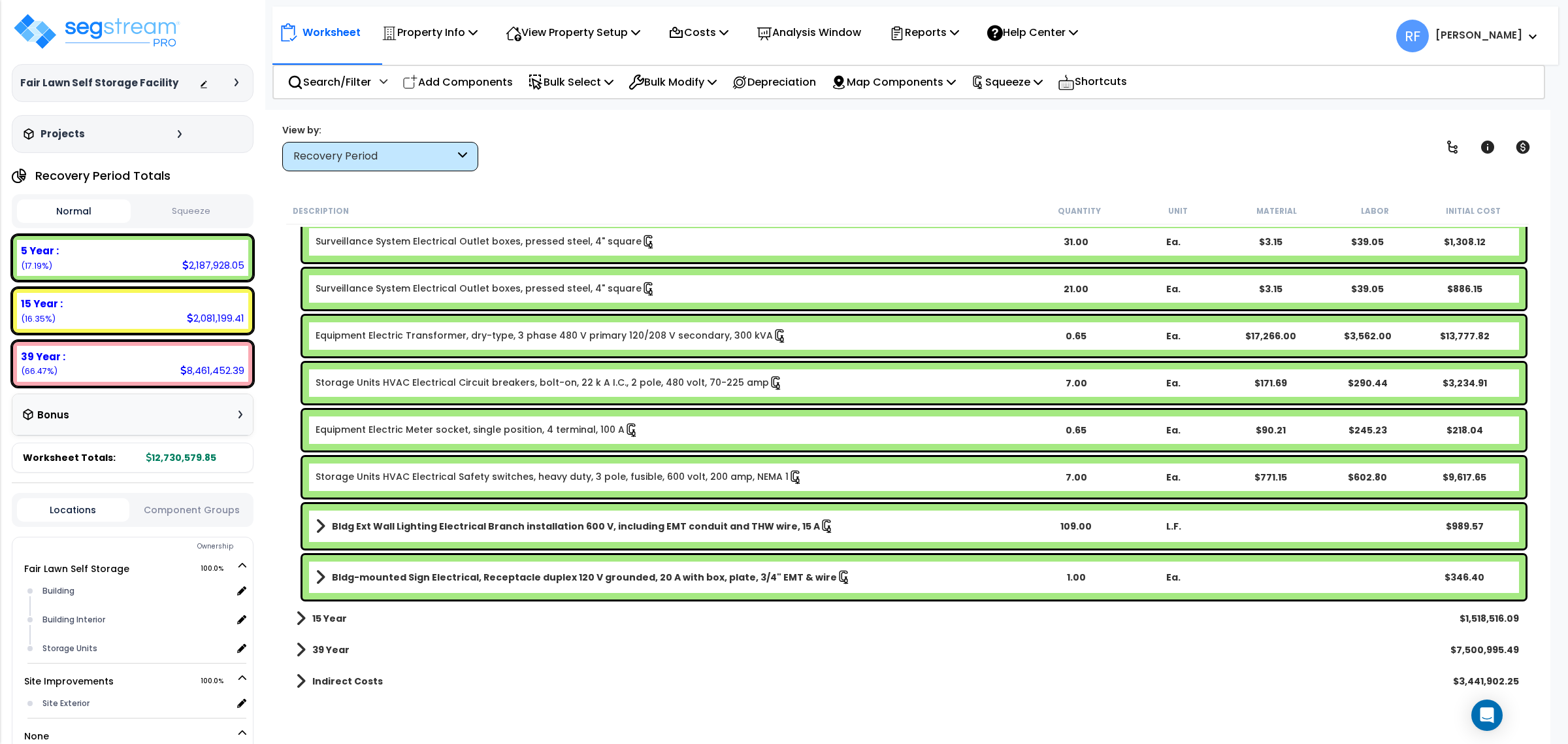
click at [369, 613] on div "15 Year $1,518,516.09" at bounding box center [908, 618] width 1237 height 32
click at [364, 626] on div "15 Year $1,518,516.09" at bounding box center [908, 618] width 1237 height 32
click at [341, 641] on link "39 Year" at bounding box center [322, 650] width 53 height 18
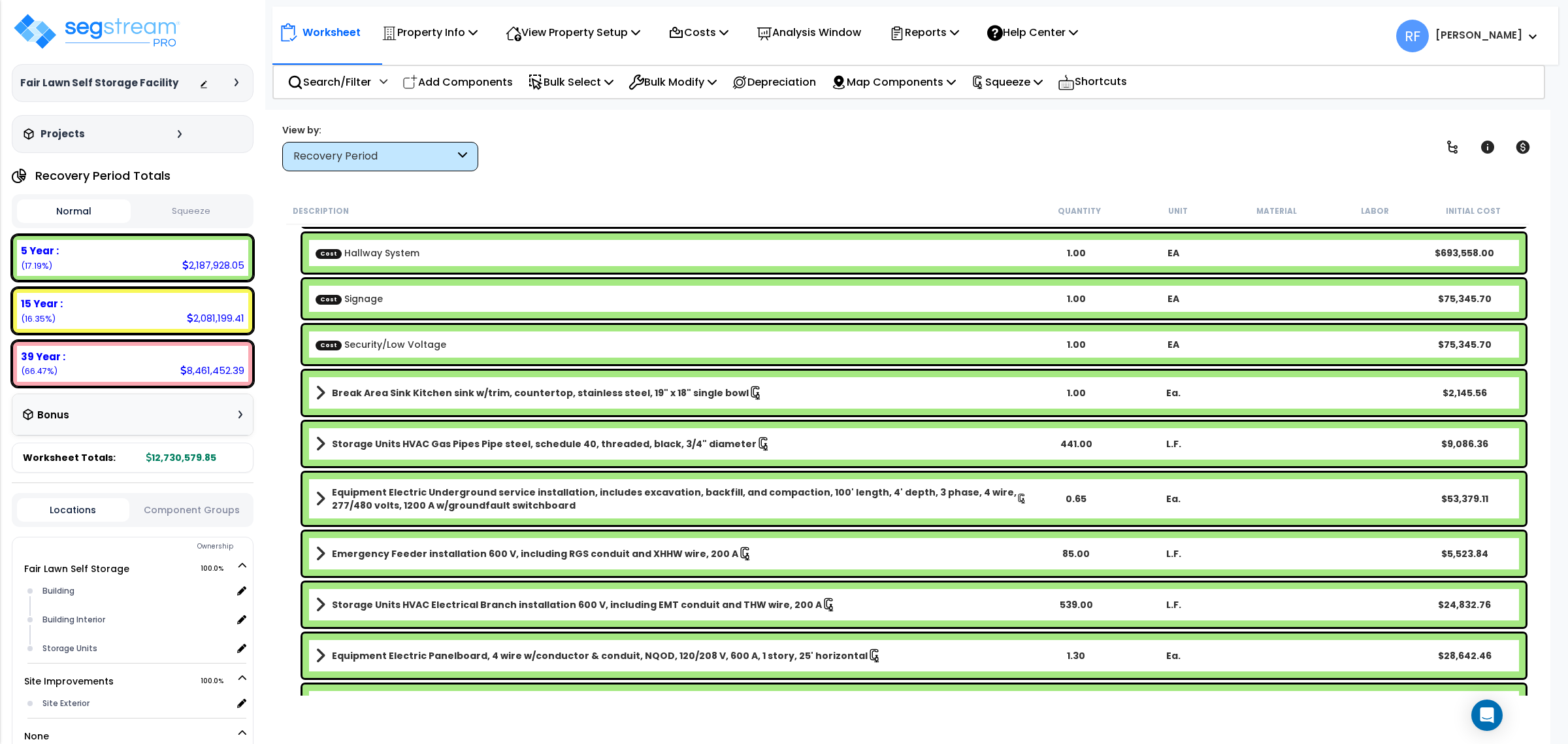
scroll to position [0, 0]
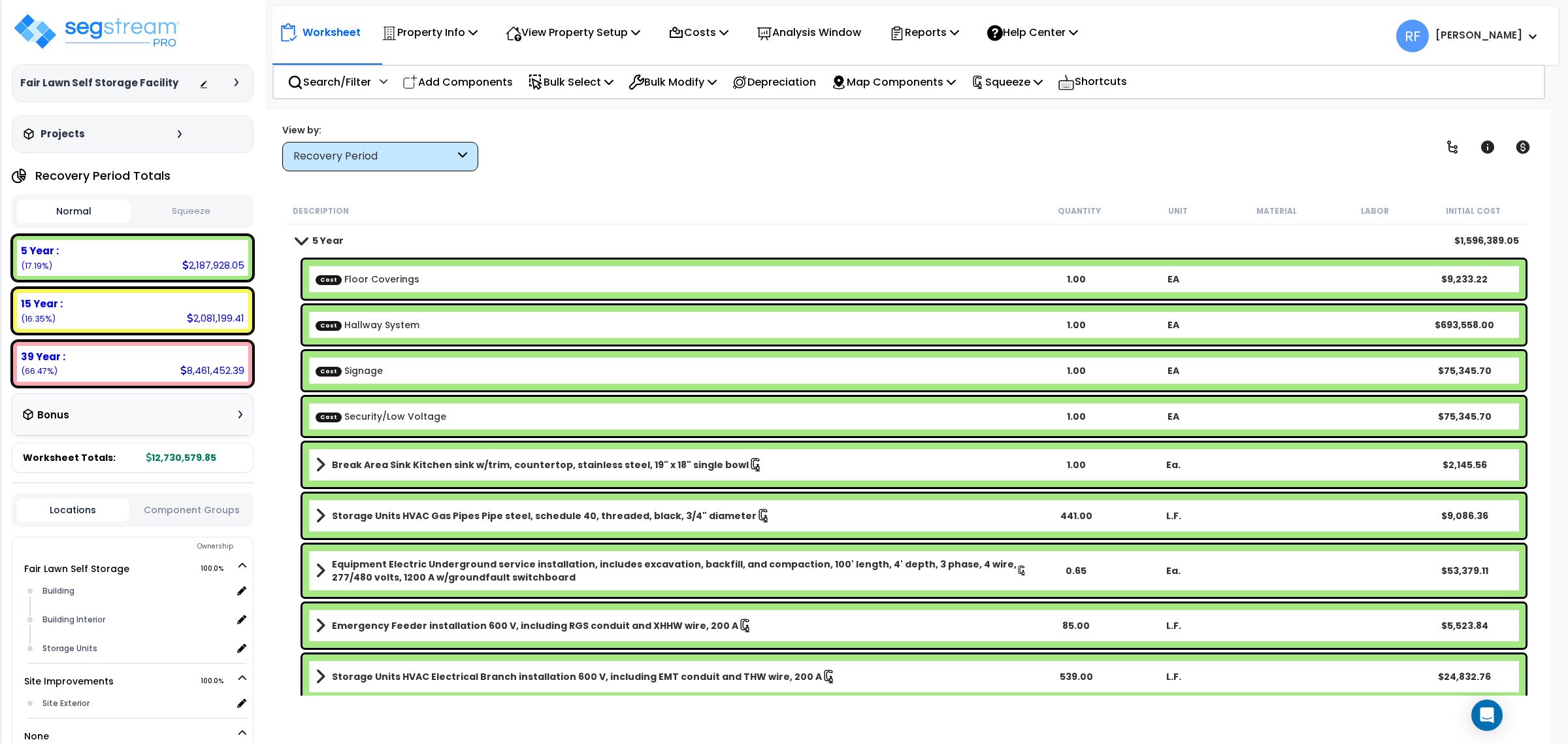
click at [400, 251] on div "5 Year $1,596,389.05" at bounding box center [908, 241] width 1237 height 32
click at [307, 239] on span at bounding box center [301, 240] width 18 height 10
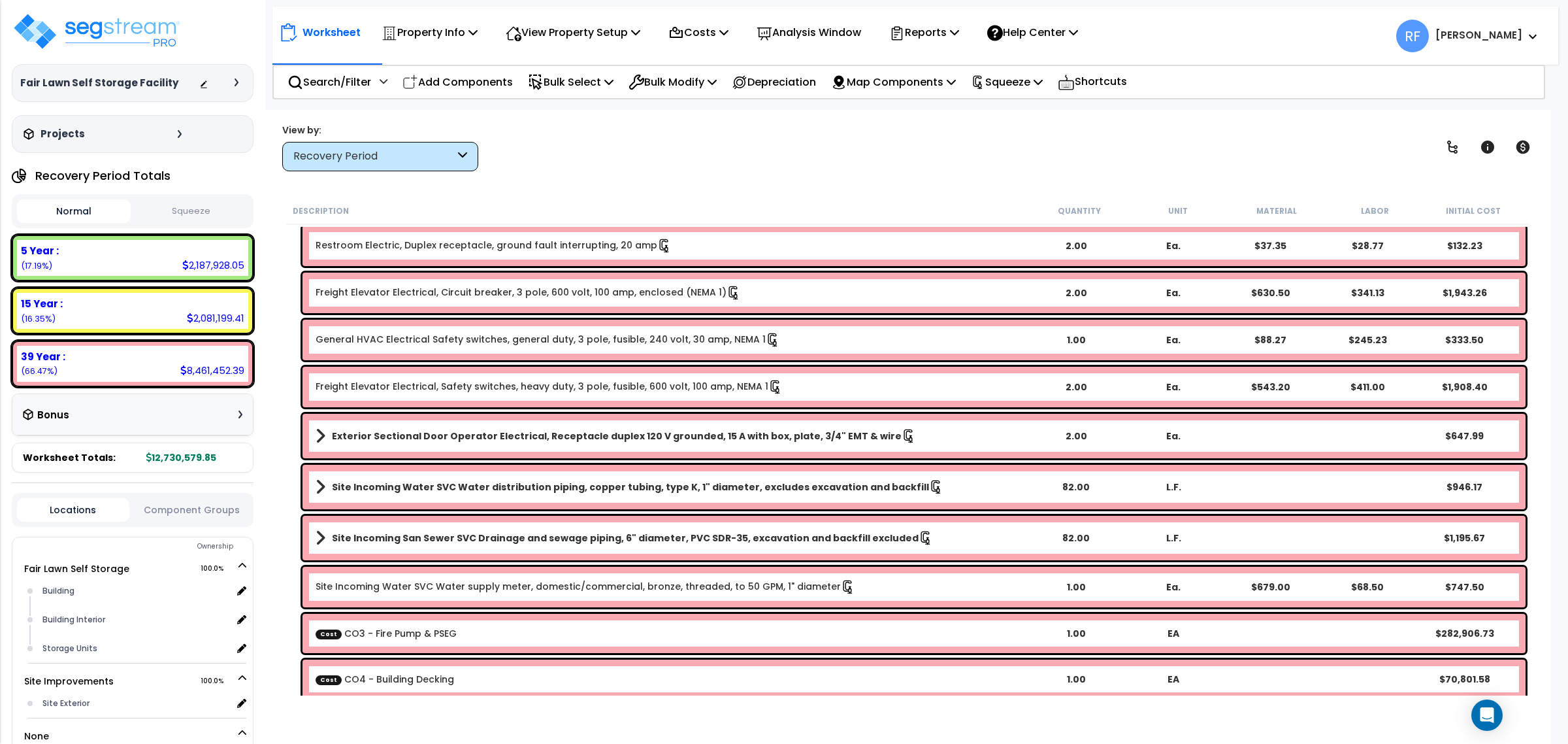
scroll to position [2206, 0]
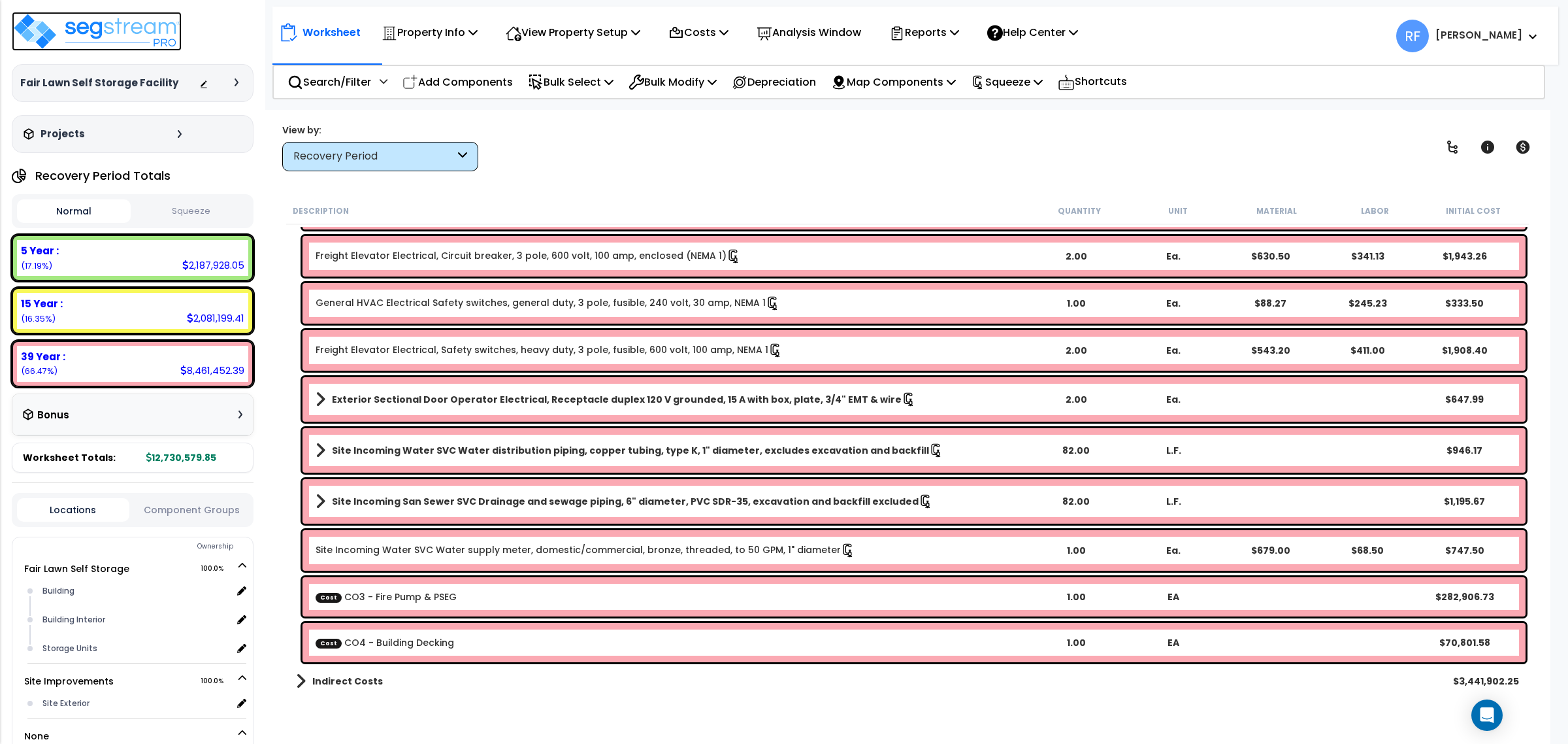
click at [126, 35] on img at bounding box center [97, 32] width 170 height 39
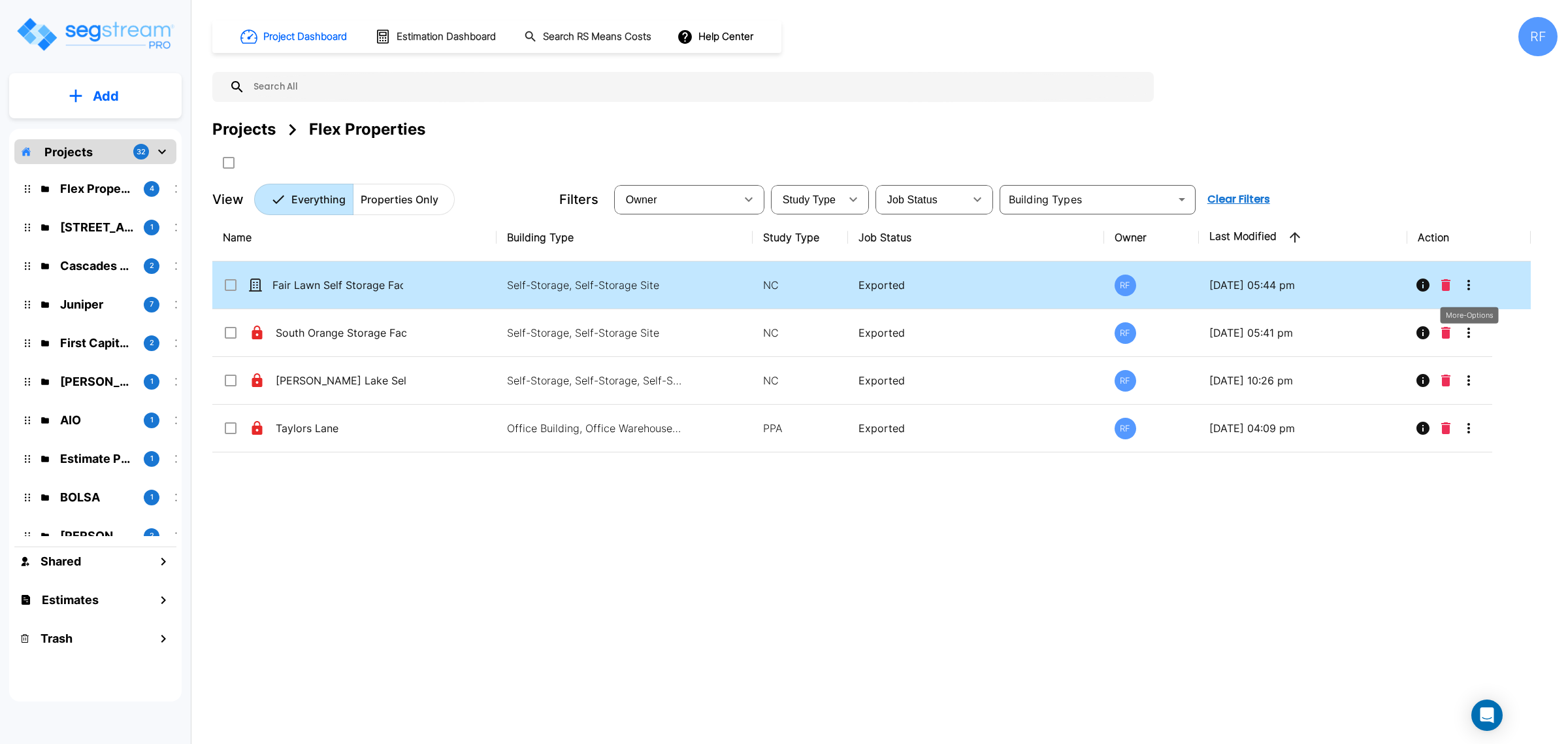
click at [1472, 289] on icon "More-Options" at bounding box center [1469, 285] width 16 height 16
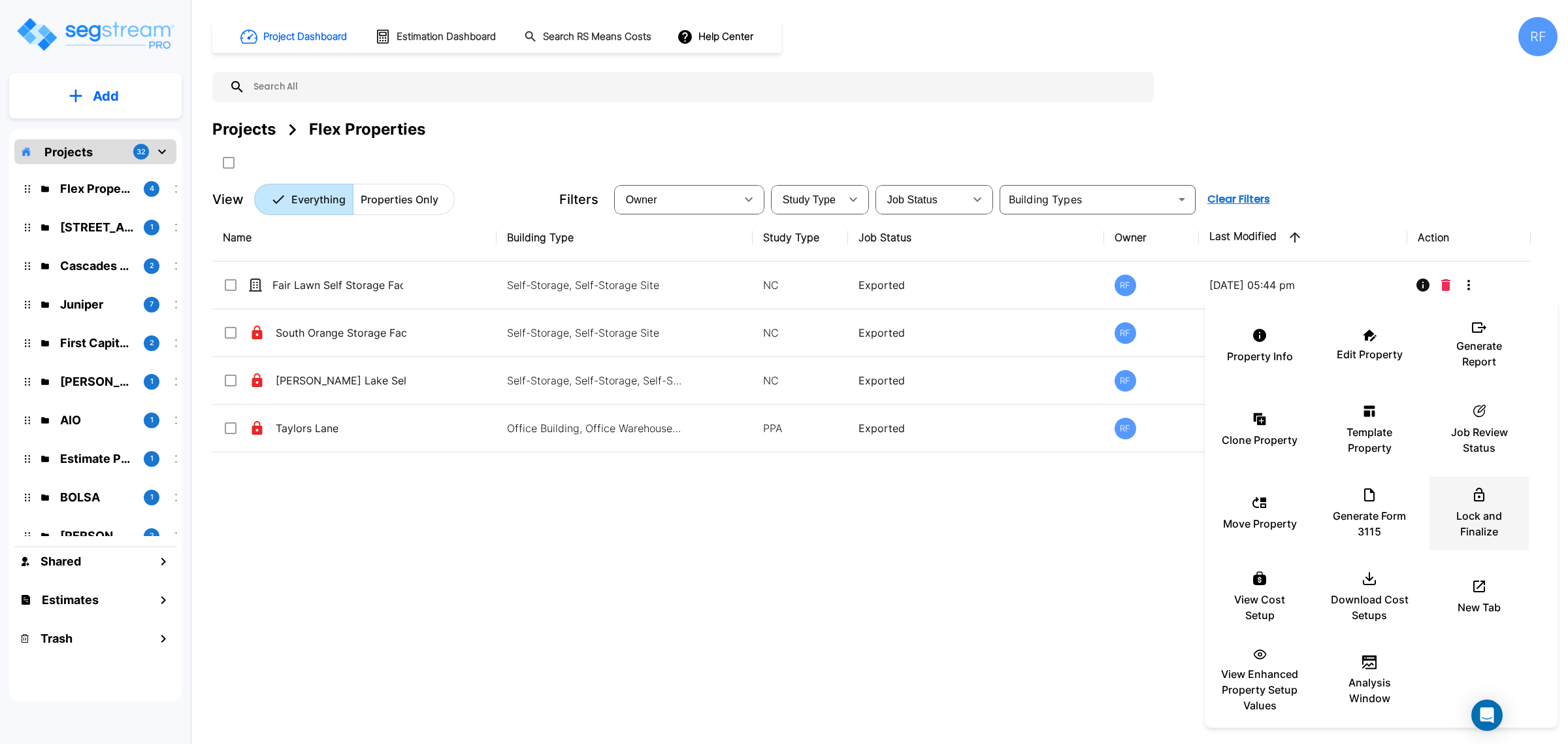
click at [1475, 518] on p "Lock and Finalize" at bounding box center [1479, 524] width 78 height 32
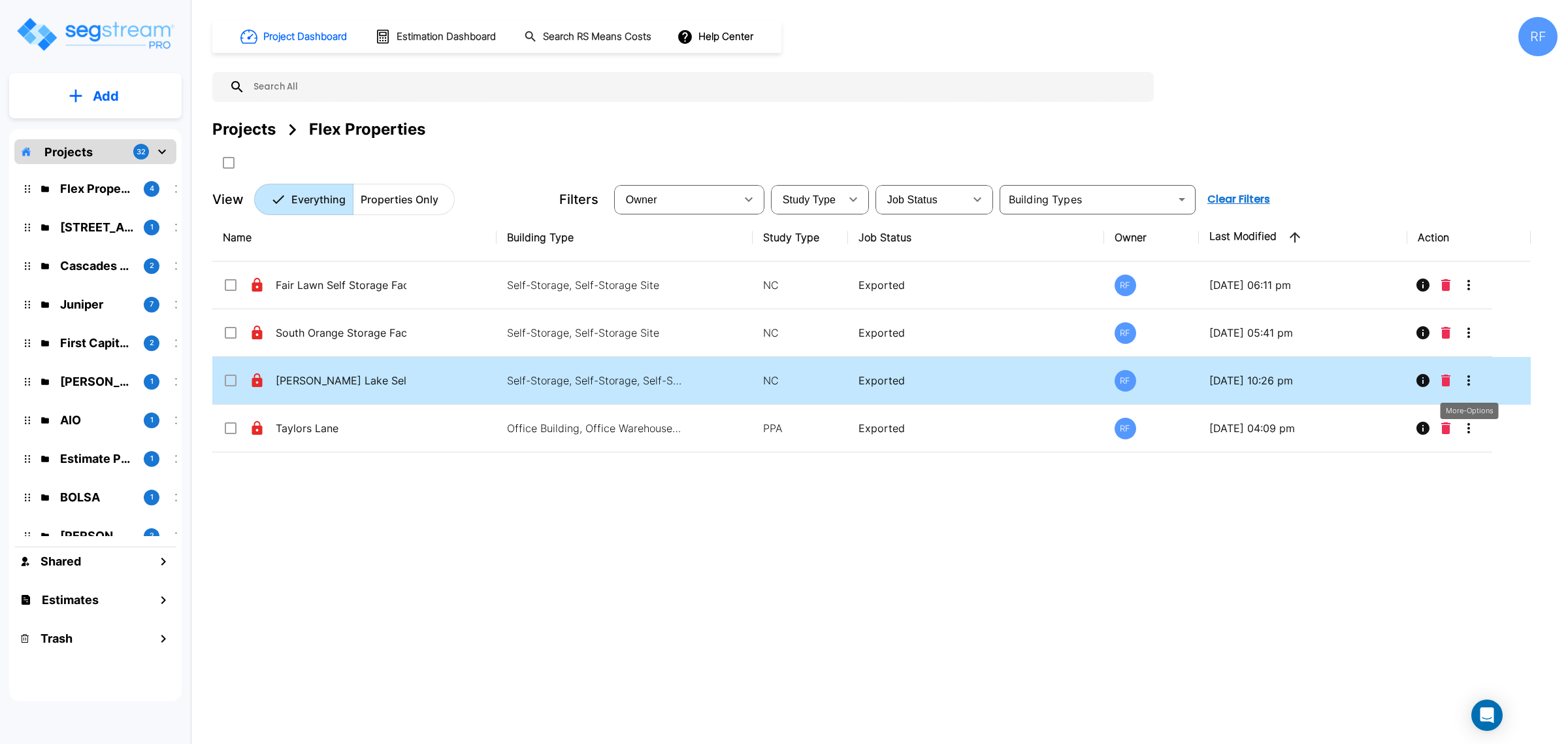
click at [1477, 378] on icon "More-Options" at bounding box center [1469, 380] width 16 height 16
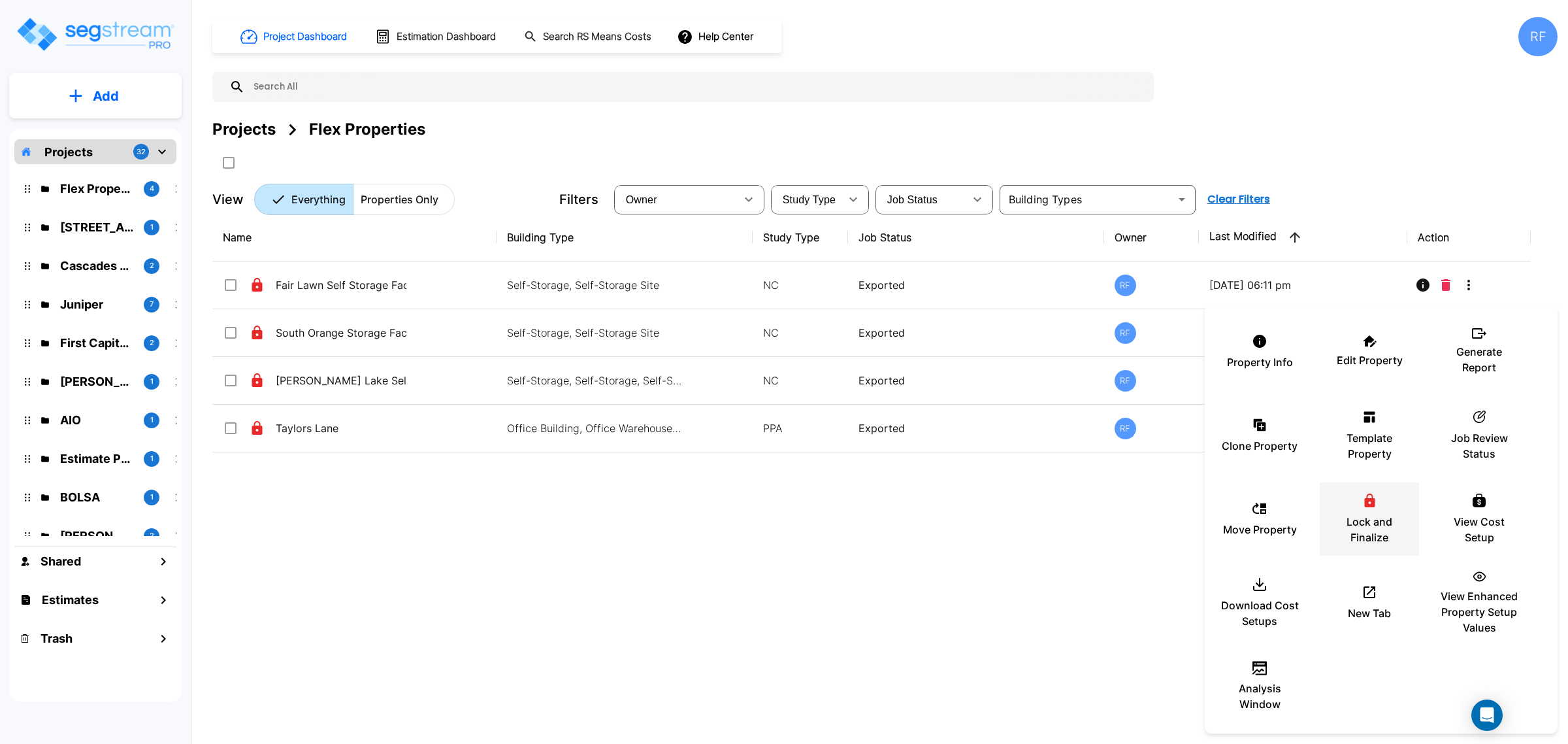
click at [1392, 535] on p "Lock and Finalize" at bounding box center [1369, 530] width 78 height 32
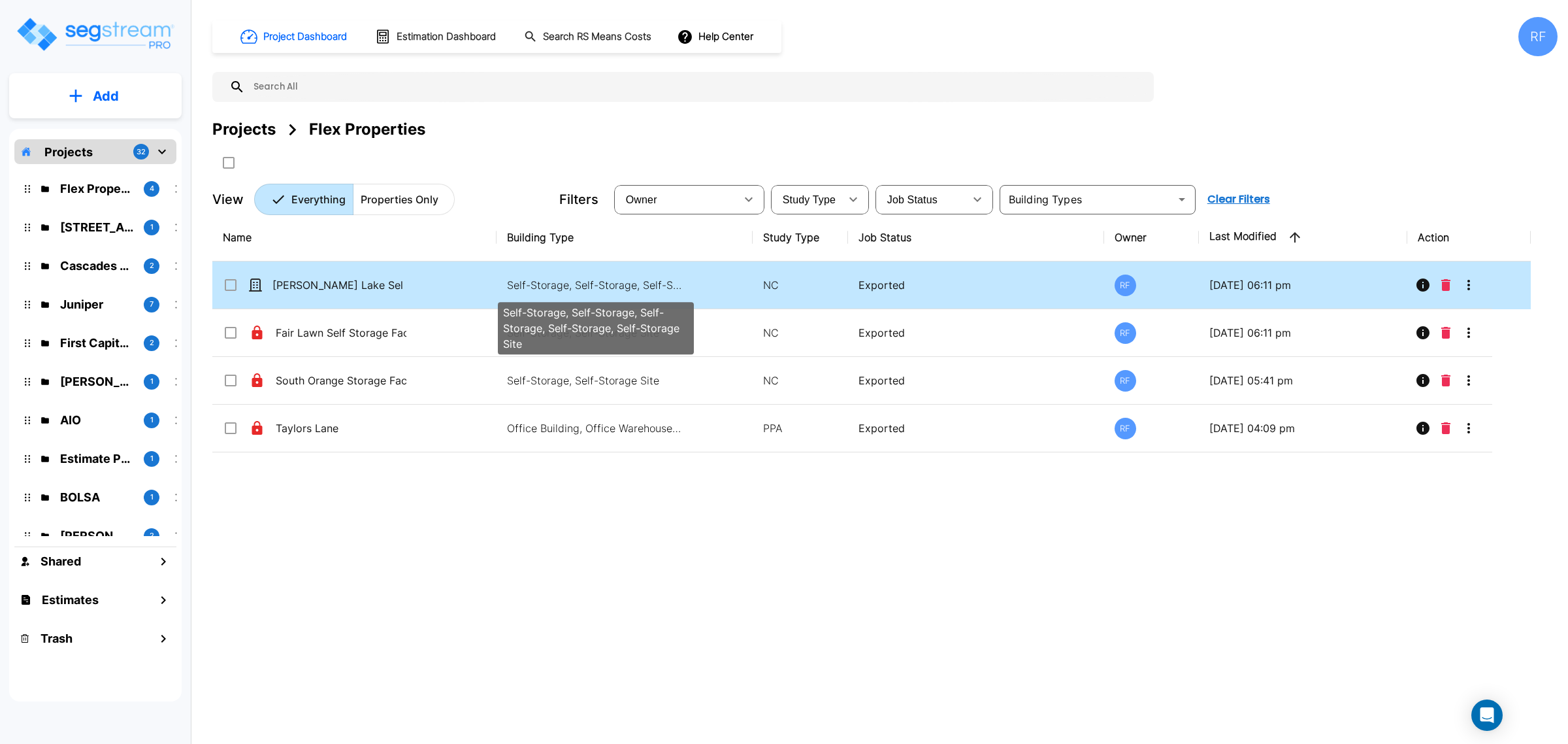
click at [606, 276] on td "Self-Storage, Self-Storage, Self-Storage, Self-Storage, Self-Storage Site" at bounding box center [624, 285] width 256 height 48
checkbox input "true"
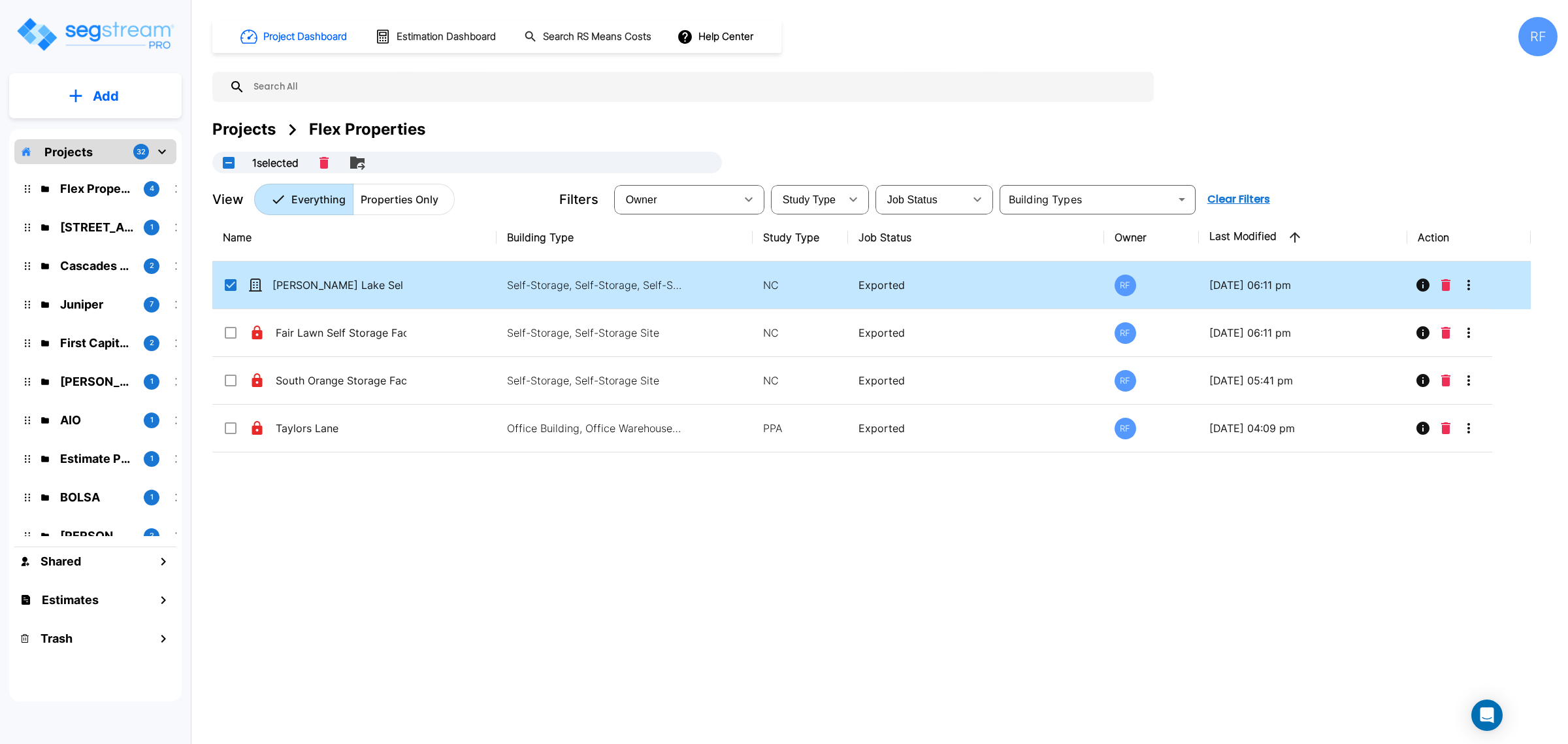
click at [606, 276] on td "Self-Storage, Self-Storage, Self-Storage, Self-Storage, Self-Storage Site" at bounding box center [624, 285] width 256 height 48
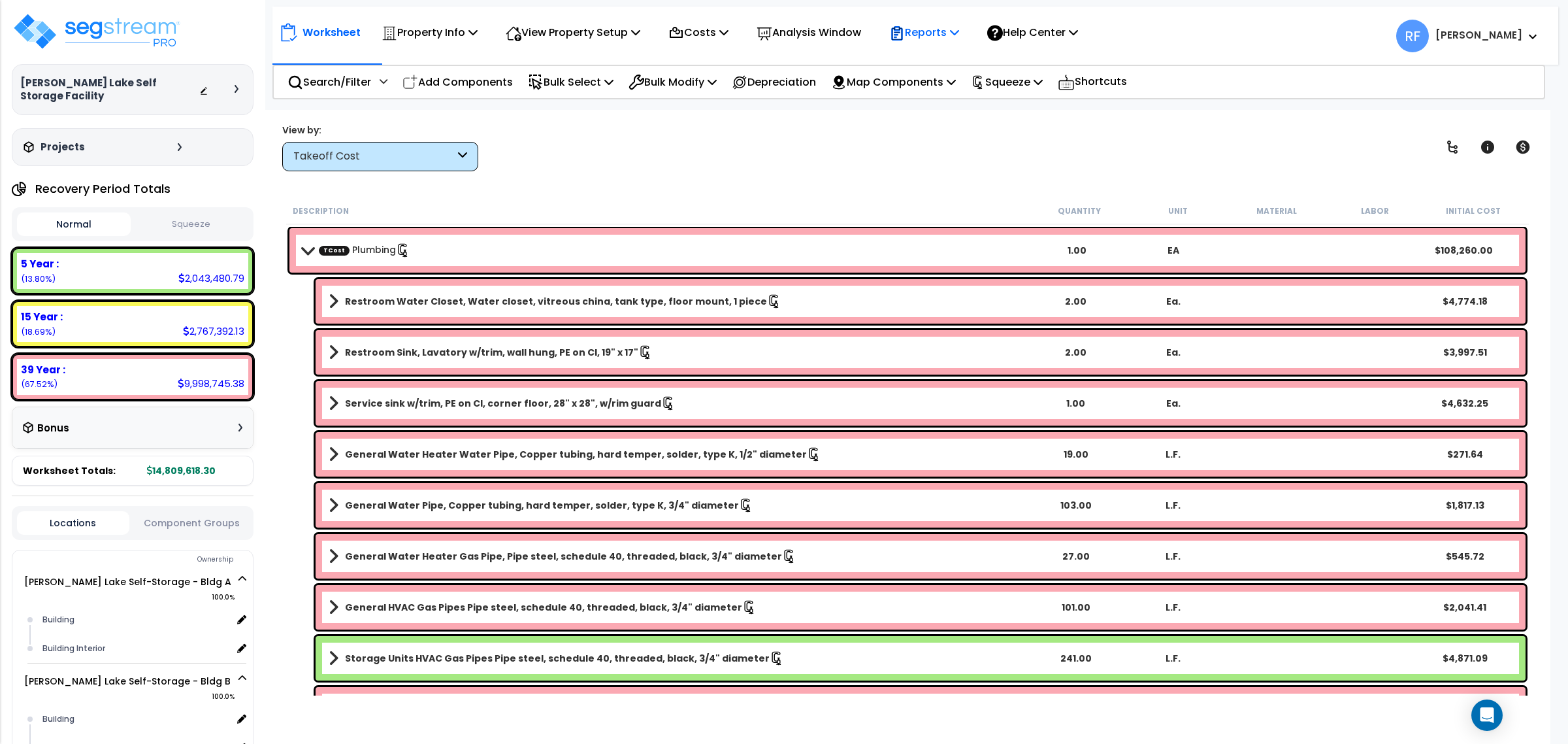
drag, startPoint x: 892, startPoint y: 28, endPoint x: 929, endPoint y: 32, distance: 37.2
click at [892, 28] on div "Worksheet Property Info Property Setup Add Property Unit Template property Clon…" at bounding box center [682, 32] width 806 height 31
click at [935, 32] on p "Reports" at bounding box center [924, 32] width 70 height 18
click at [948, 79] on link "Manage Report Images" at bounding box center [947, 89] width 130 height 26
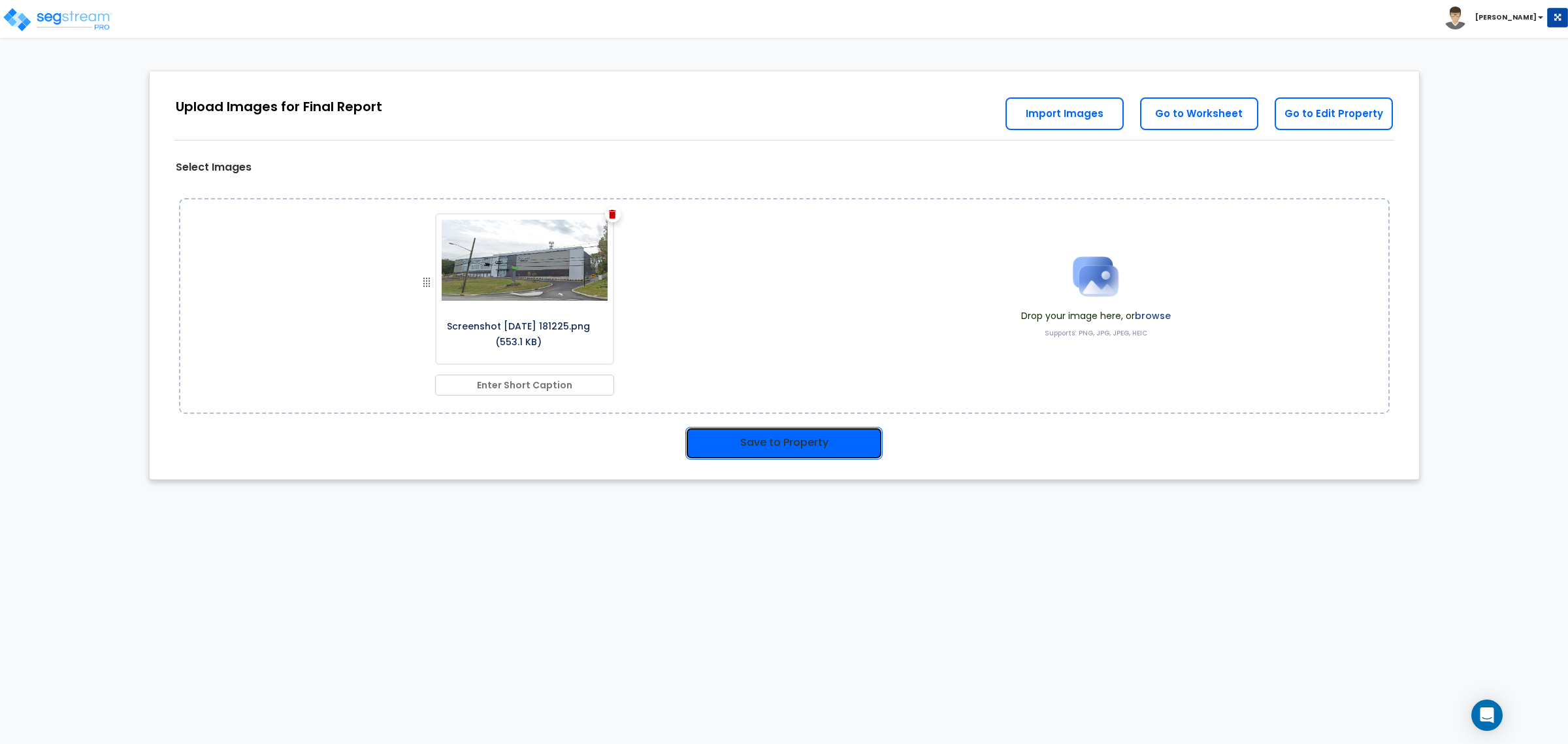
click at [777, 448] on button "Save to Property" at bounding box center [784, 443] width 197 height 33
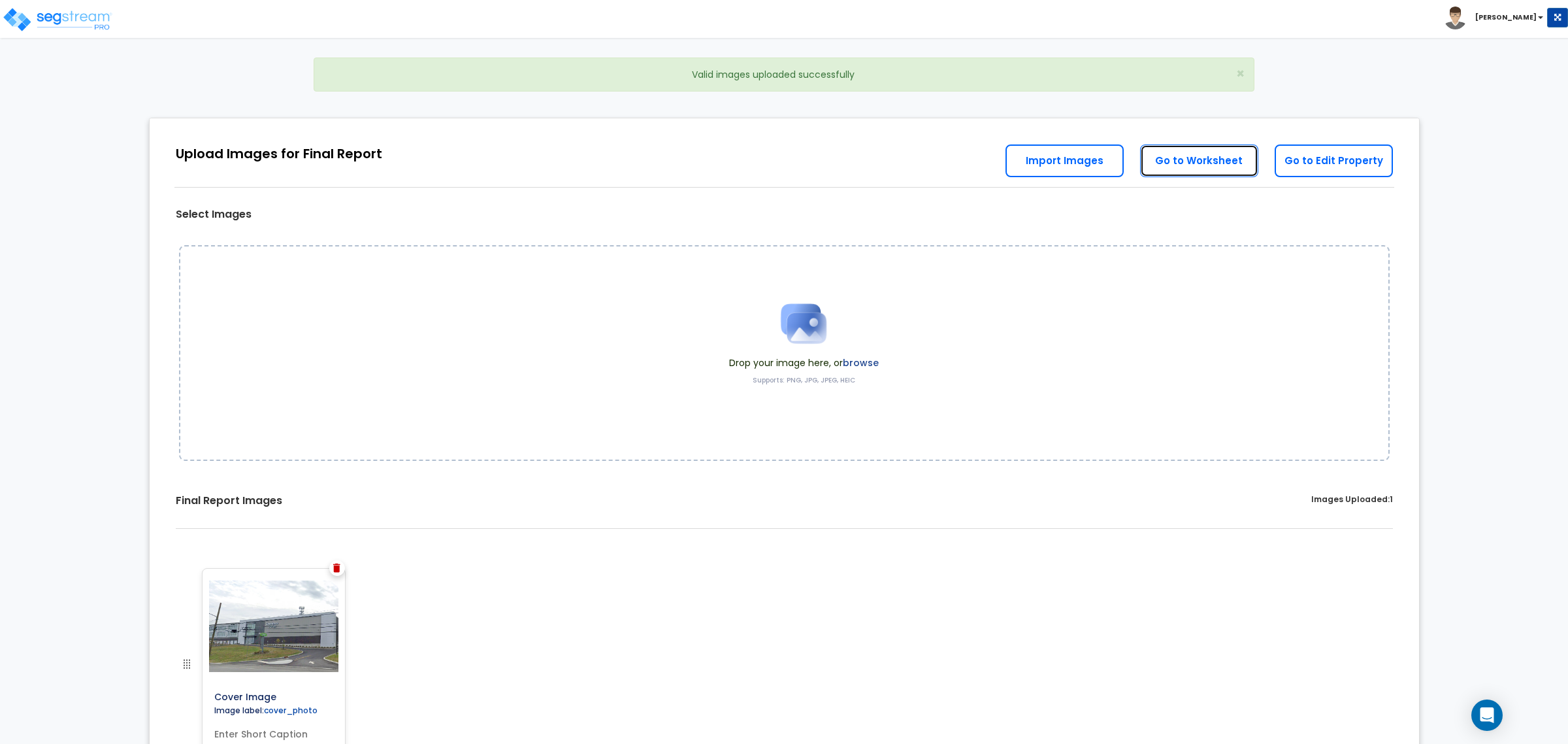
click at [1209, 153] on link "Go to Worksheet" at bounding box center [1200, 161] width 118 height 33
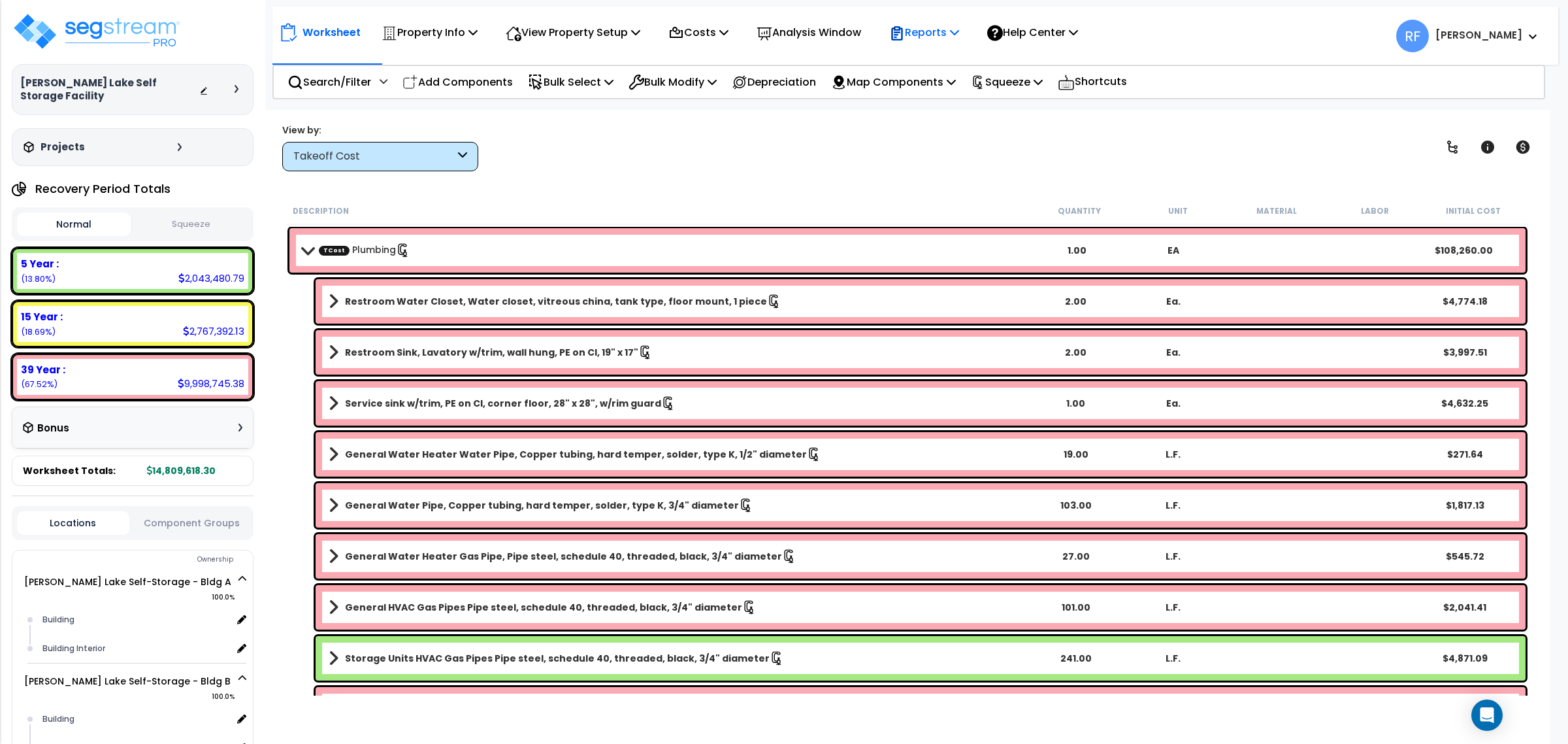
click at [946, 31] on p "Reports" at bounding box center [924, 32] width 70 height 18
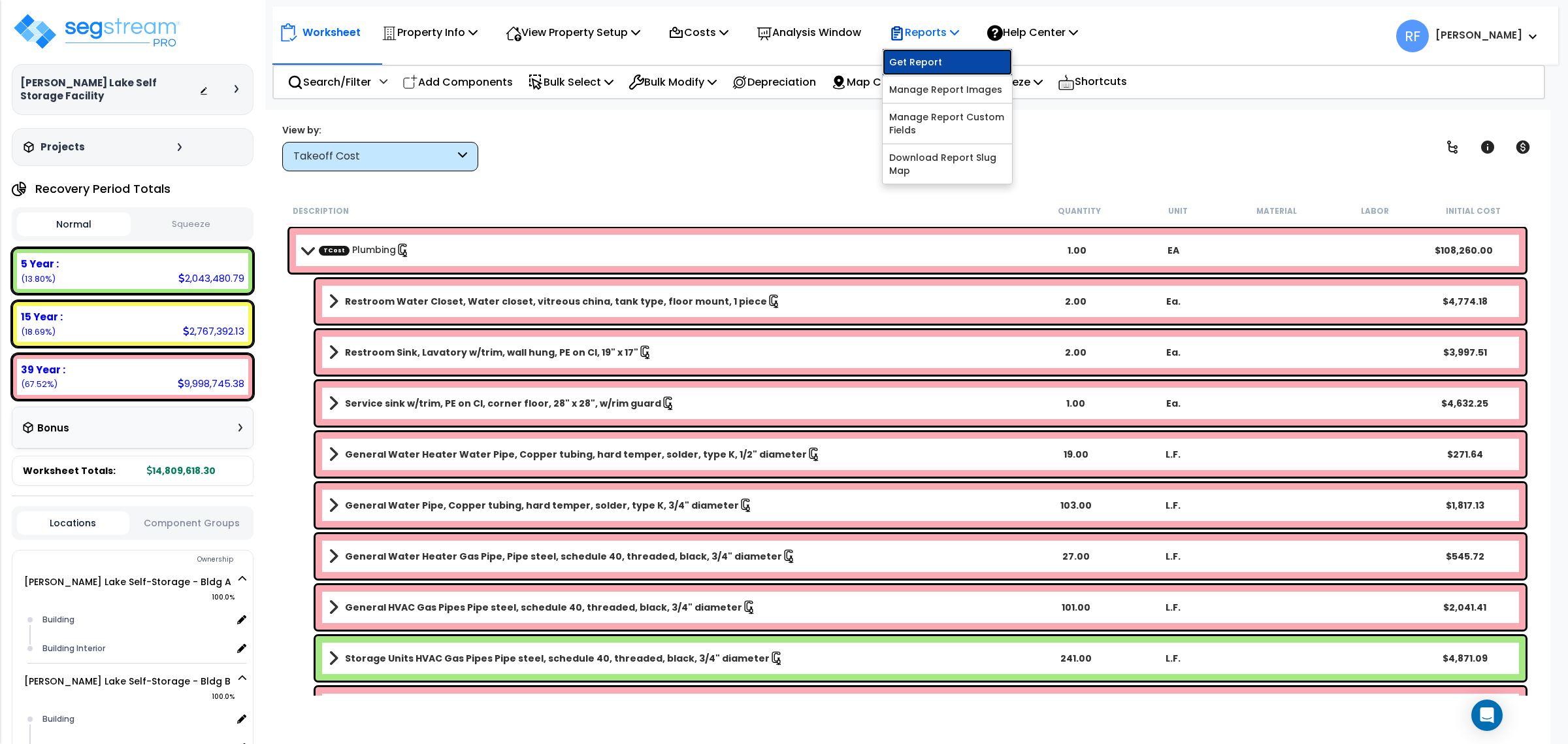
click at [971, 65] on link "Get Report" at bounding box center [947, 62] width 130 height 26
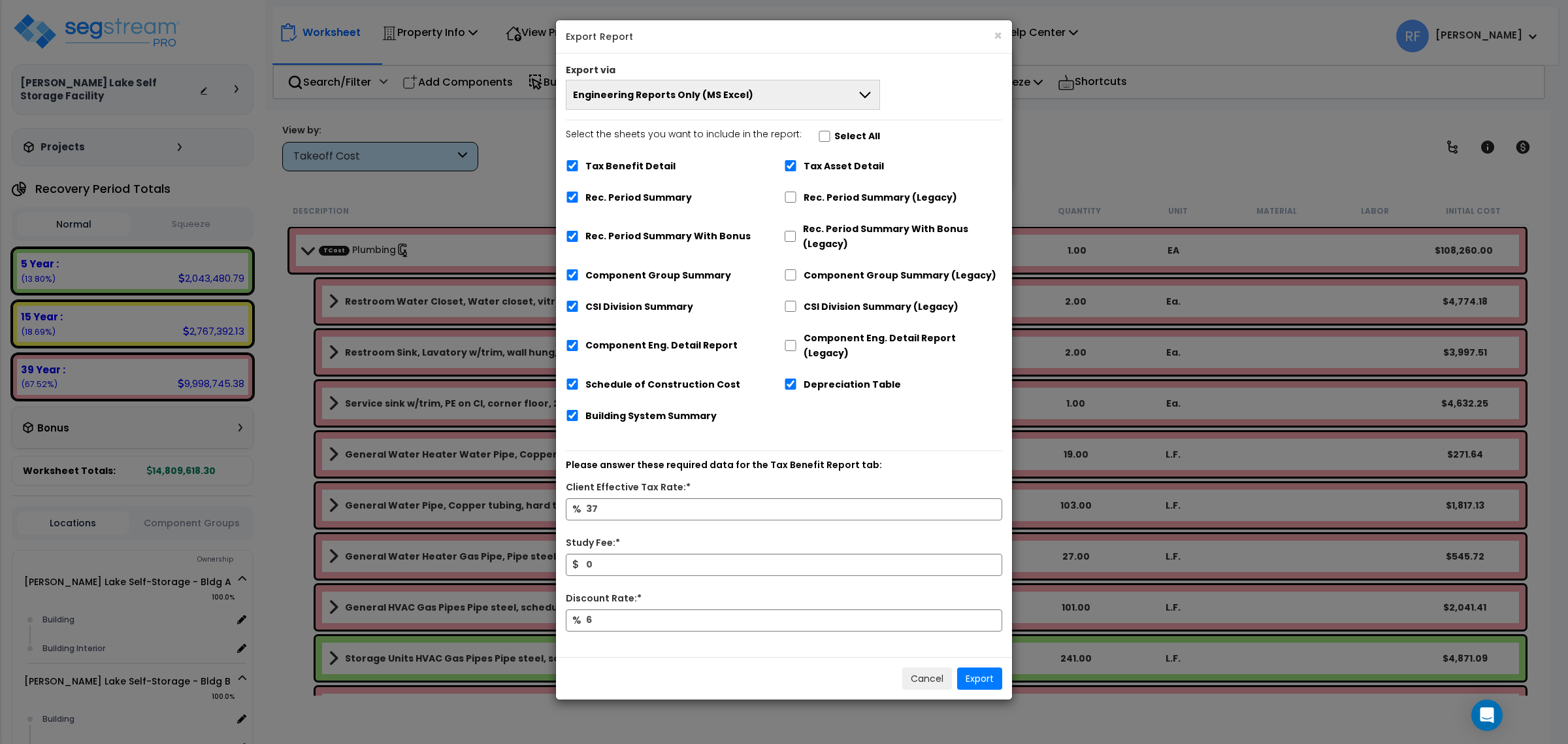
click at [885, 197] on label "Rec. Period Summary (Legacy)" at bounding box center [880, 197] width 153 height 15
click at [797, 197] on input "Rec. Period Summary (Legacy)" at bounding box center [791, 197] width 13 height 11
checkbox input "true"
checkbox input "false"
click at [871, 226] on label "Rec. Period Summary With Bonus (Legacy)" at bounding box center [902, 237] width 199 height 30
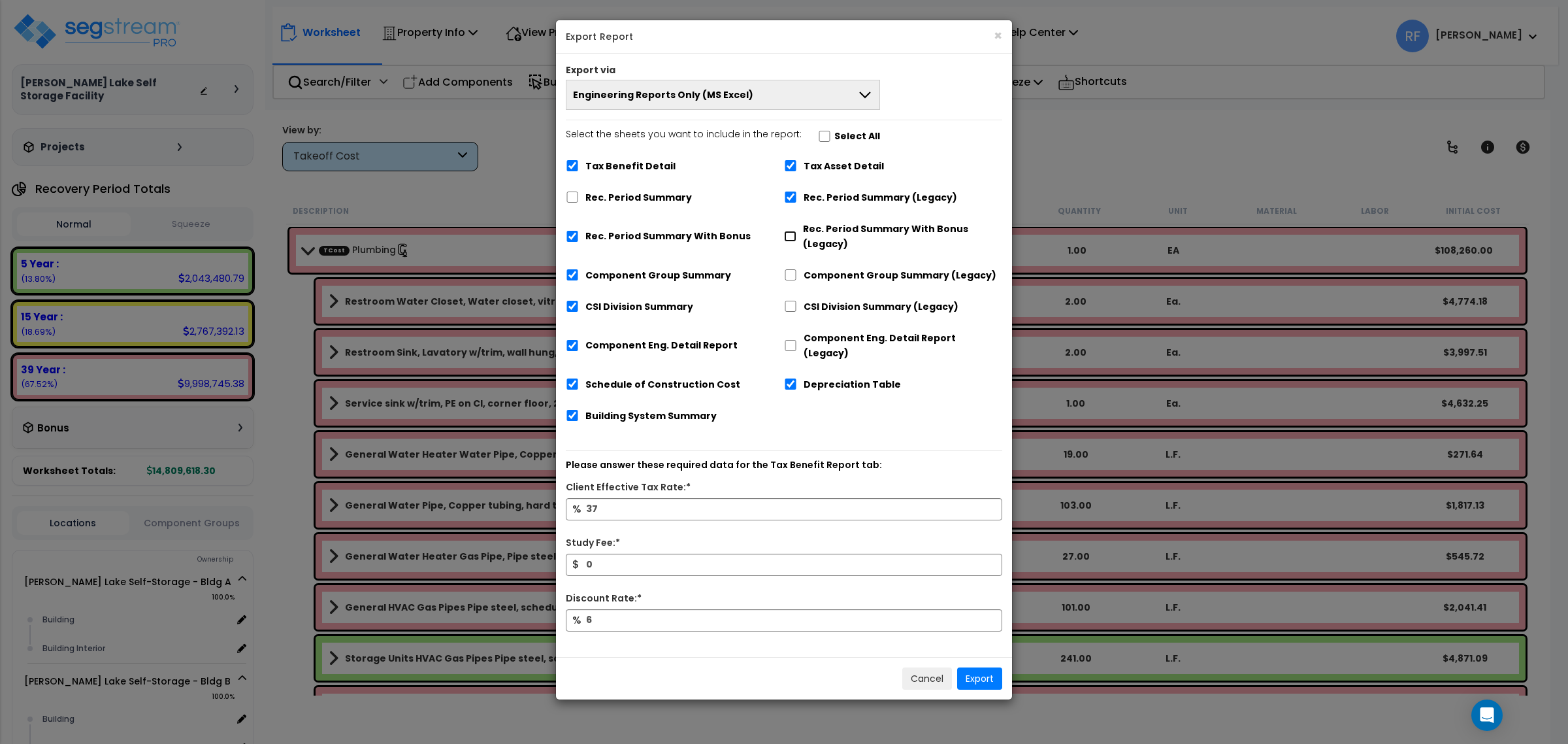
click at [796, 231] on input "Rec. Period Summary With Bonus (Legacy)" at bounding box center [790, 236] width 12 height 11
checkbox input "true"
checkbox input "false"
click at [852, 283] on label "Component Group Summary (Legacy)" at bounding box center [900, 275] width 193 height 15
click at [797, 280] on input "Component Group Summary (Legacy)" at bounding box center [791, 274] width 13 height 11
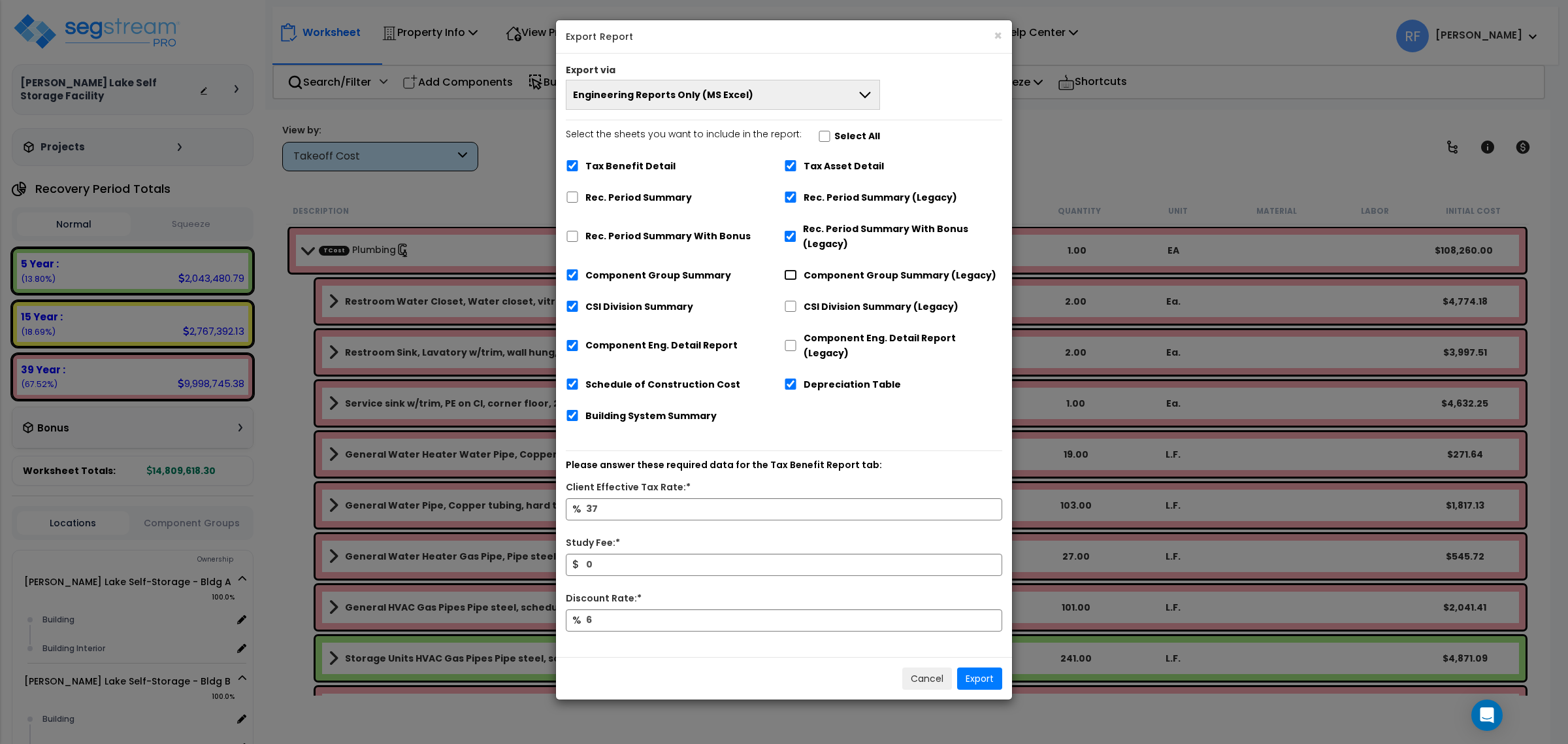
checkbox input "true"
checkbox input "false"
click at [849, 308] on label "CSI Division Summary (Legacy)" at bounding box center [881, 307] width 155 height 15
click at [797, 308] on input "CSI Division Summary (Legacy)" at bounding box center [791, 306] width 13 height 11
checkbox input "true"
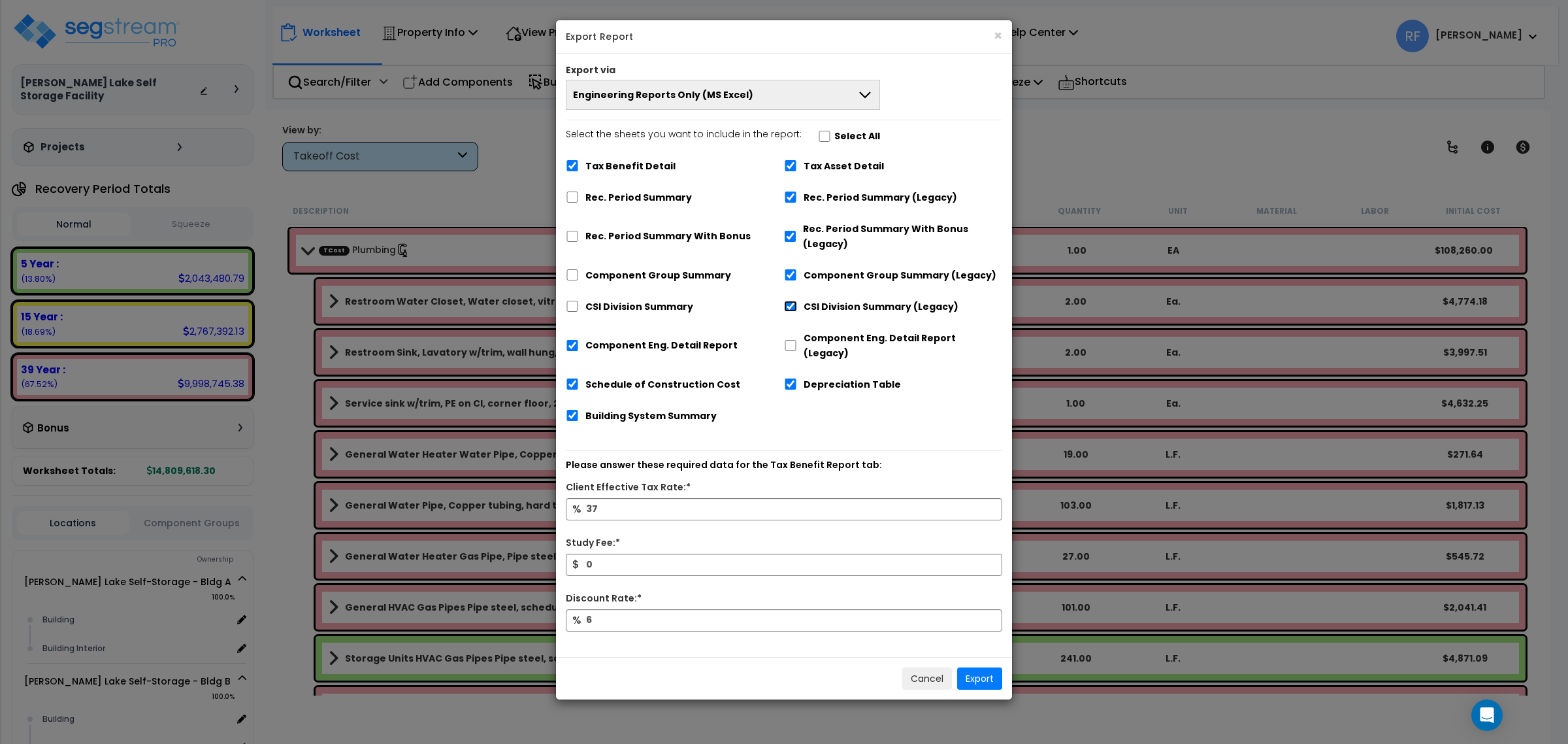
checkbox input "false"
drag, startPoint x: 849, startPoint y: 332, endPoint x: 843, endPoint y: 325, distance: 9.2
click at [849, 334] on label "Component Eng. Detail Report (Legacy)" at bounding box center [903, 346] width 199 height 30
click at [668, 89] on span "Engineering Reports Only (MS Excel)" at bounding box center [663, 96] width 180 height 13
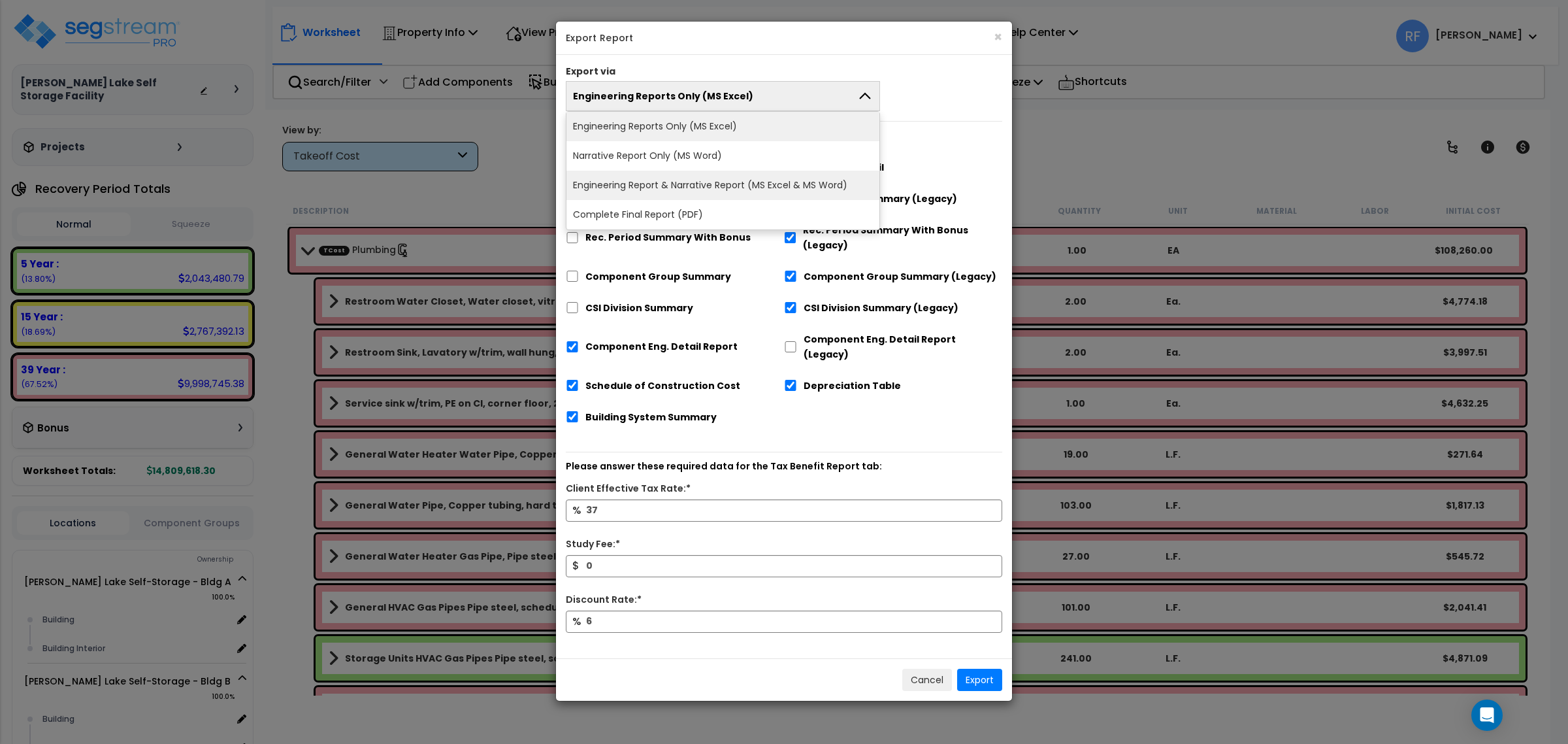
click at [681, 183] on li "Engineering Report & Narrative Report (MS Excel & MS Word)" at bounding box center [723, 185] width 313 height 30
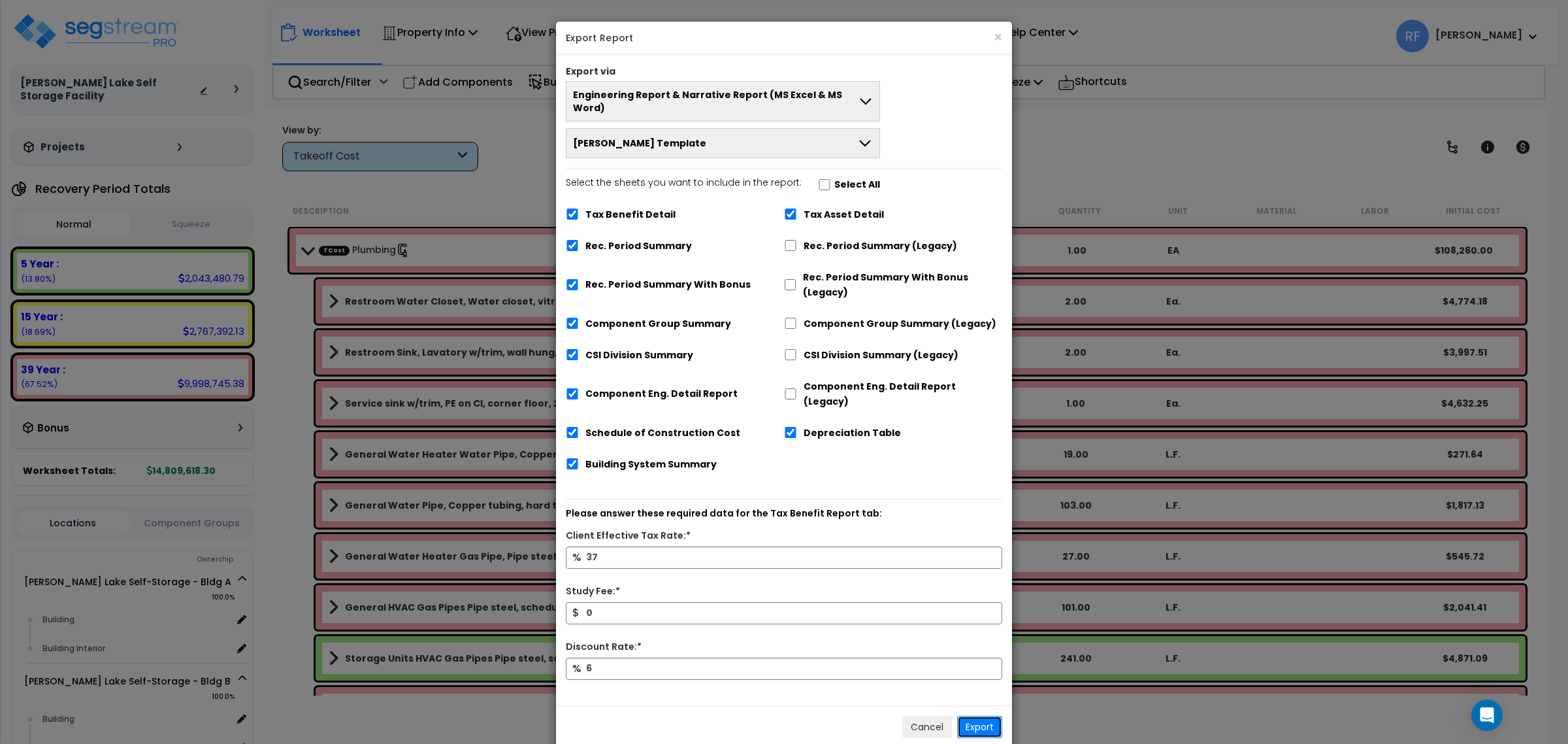
click at [988, 716] on button "Export" at bounding box center [979, 727] width 45 height 22
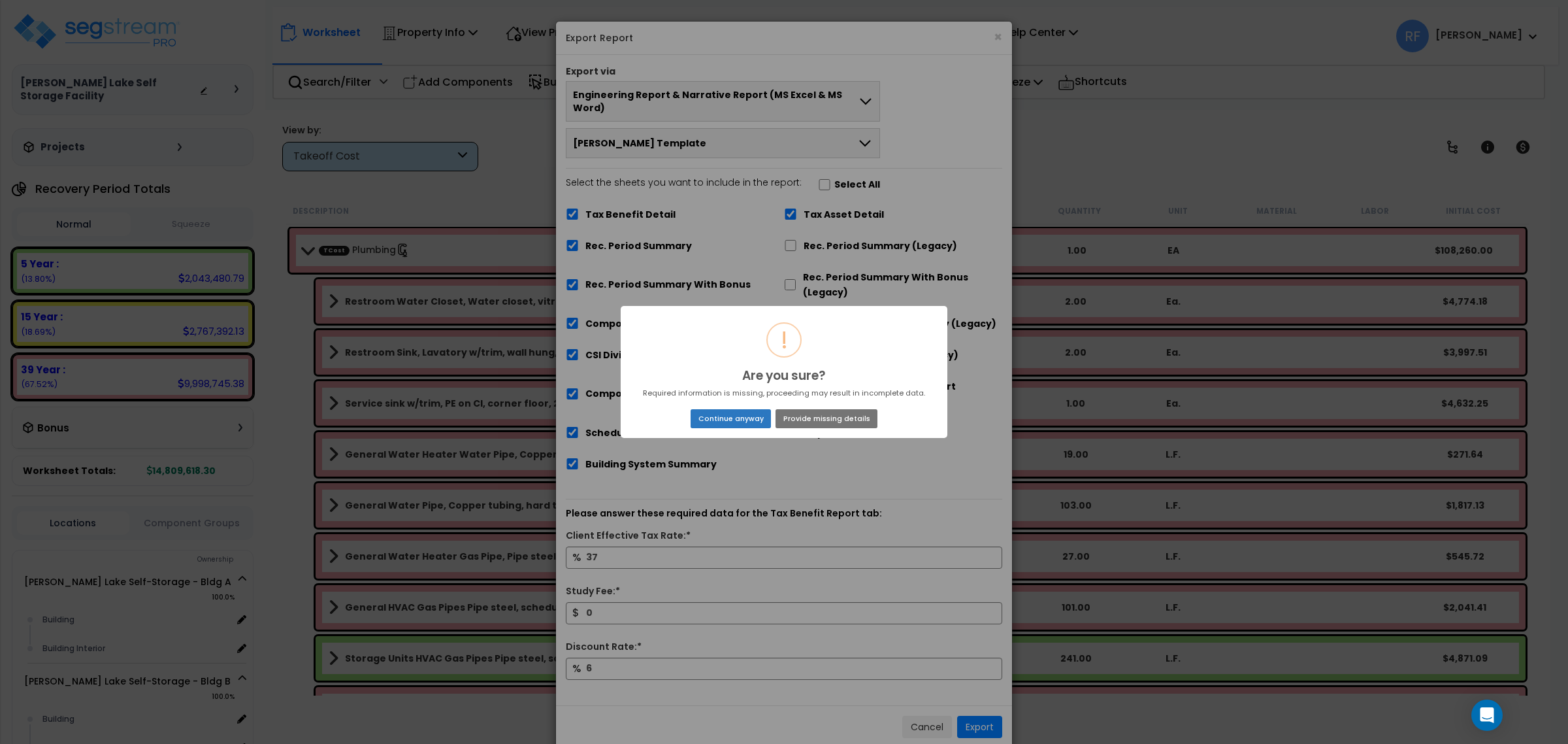
click at [749, 427] on button "Continue anyway" at bounding box center [731, 418] width 80 height 18
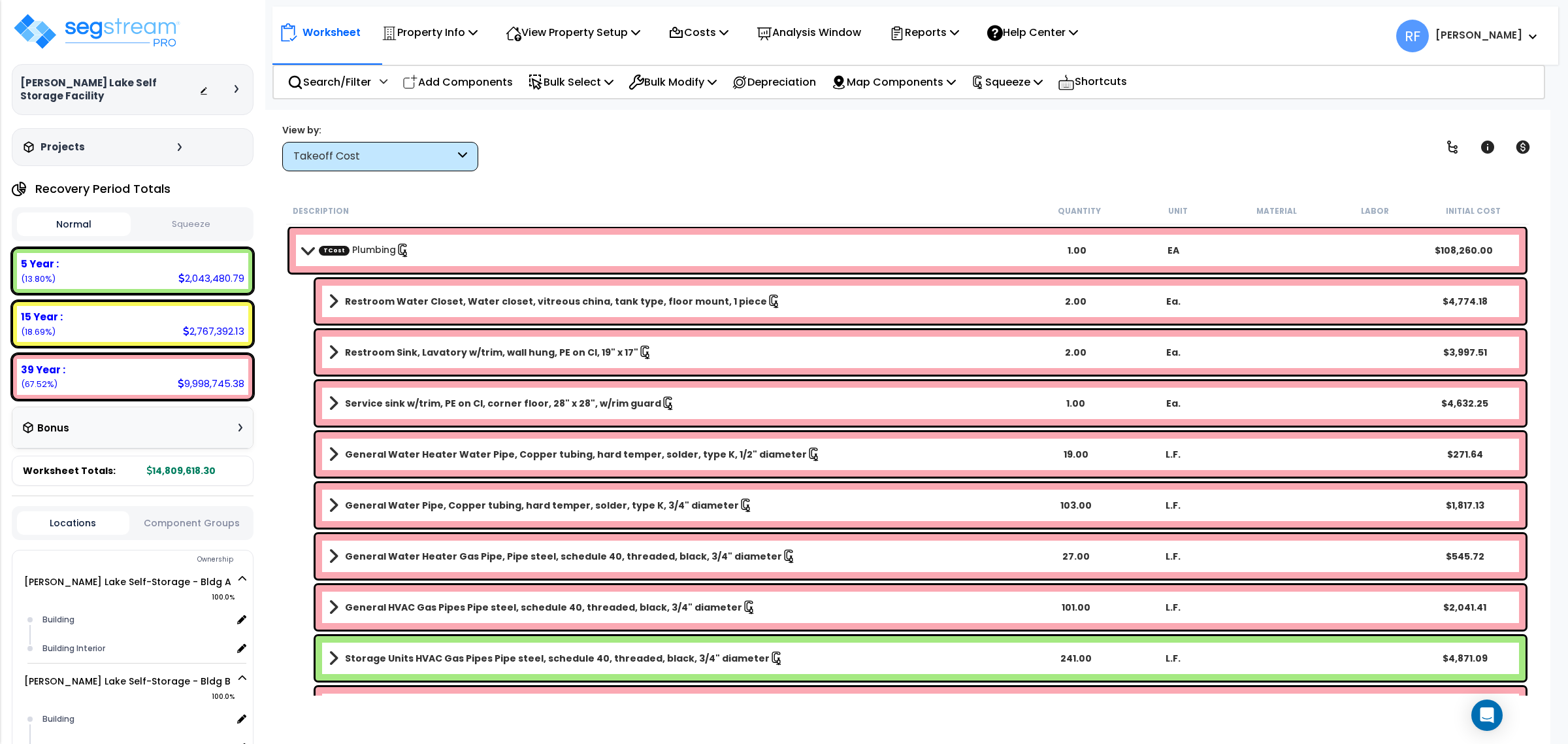
click at [130, 36] on img at bounding box center [97, 32] width 170 height 39
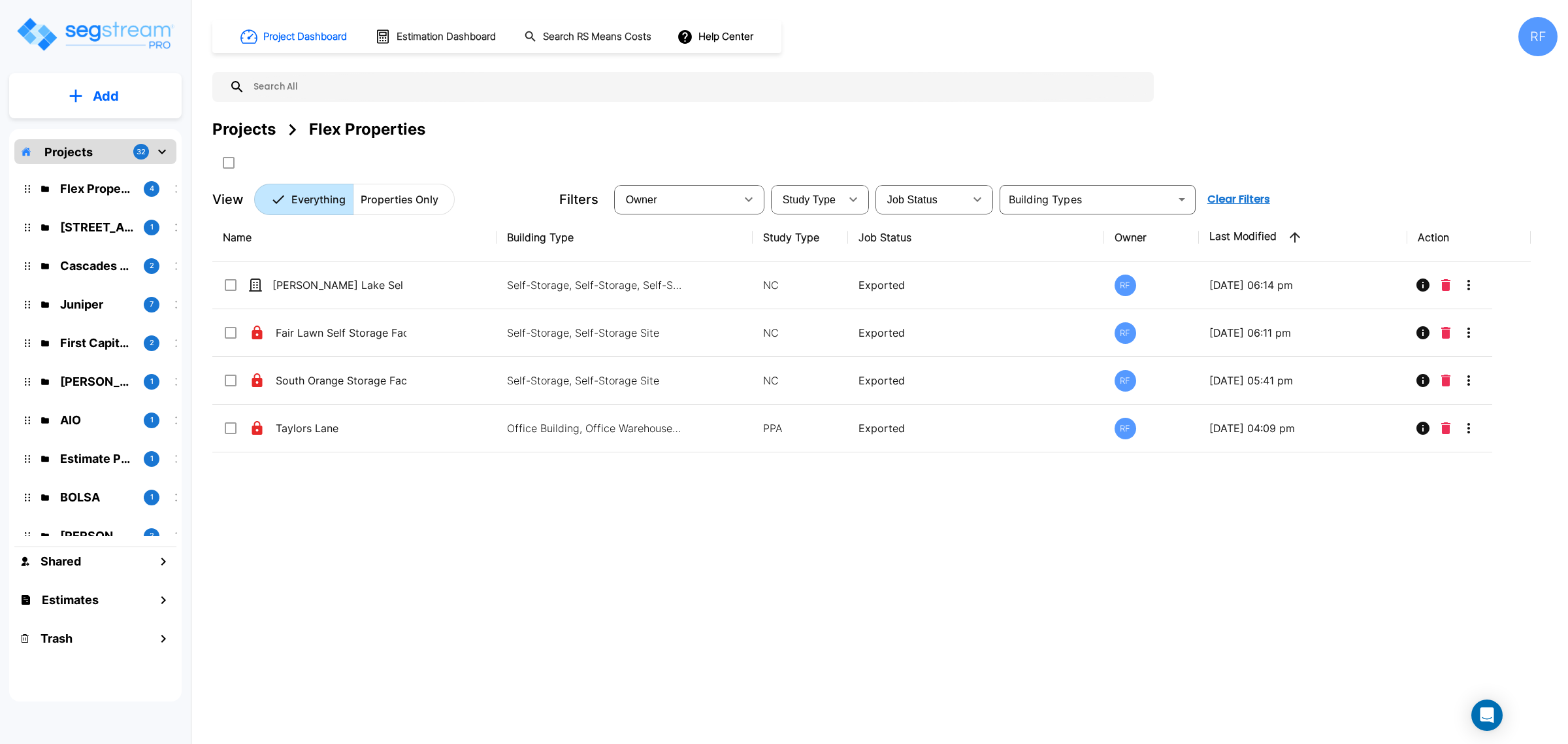
drag, startPoint x: 775, startPoint y: 603, endPoint x: 795, endPoint y: 595, distance: 21.5
click at [775, 603] on div "Name Building Type Study Type Job Status Owner Last Modified Action [PERSON_NAM…" at bounding box center [871, 444] width 1319 height 461
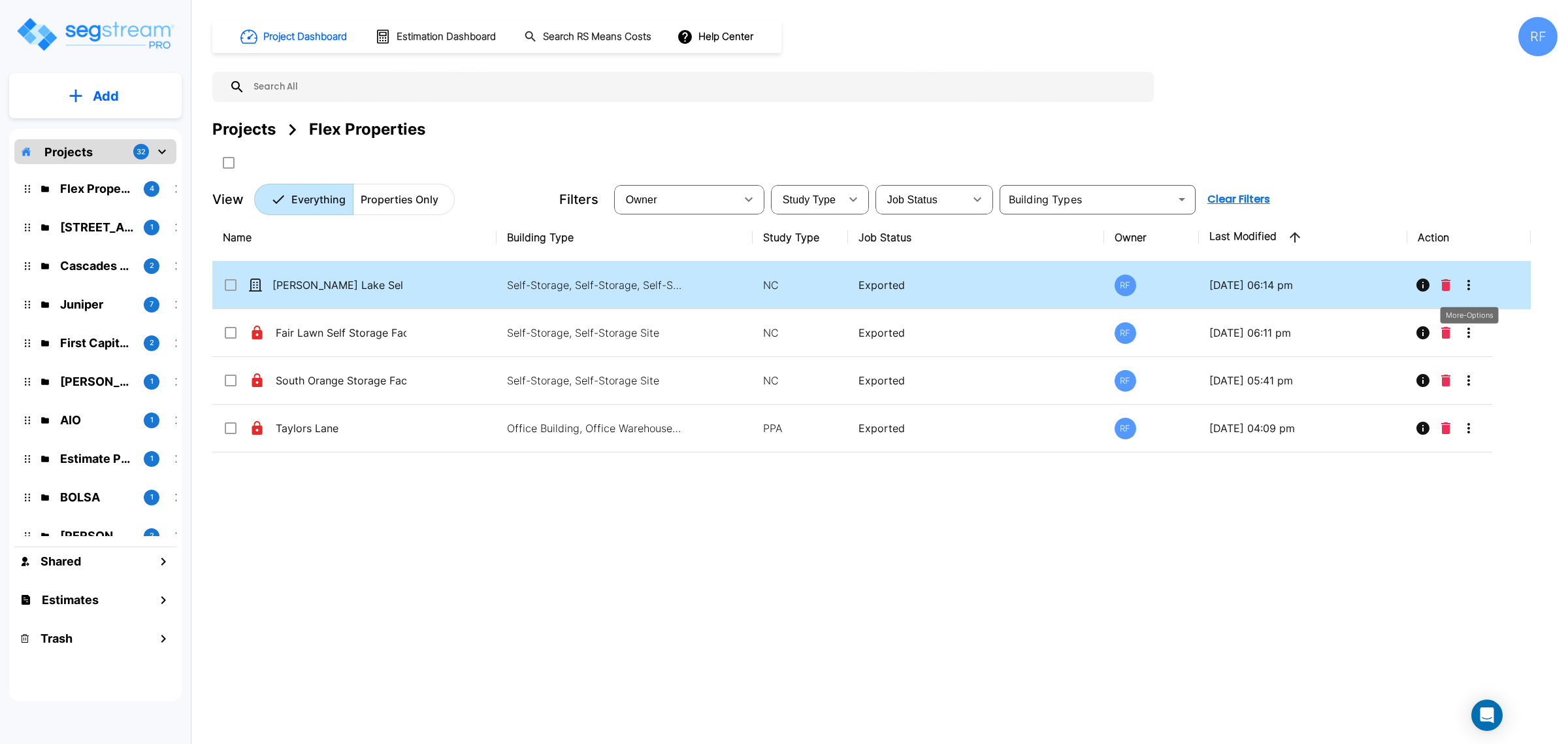
click at [1475, 291] on icon "More-Options" at bounding box center [1469, 285] width 16 height 16
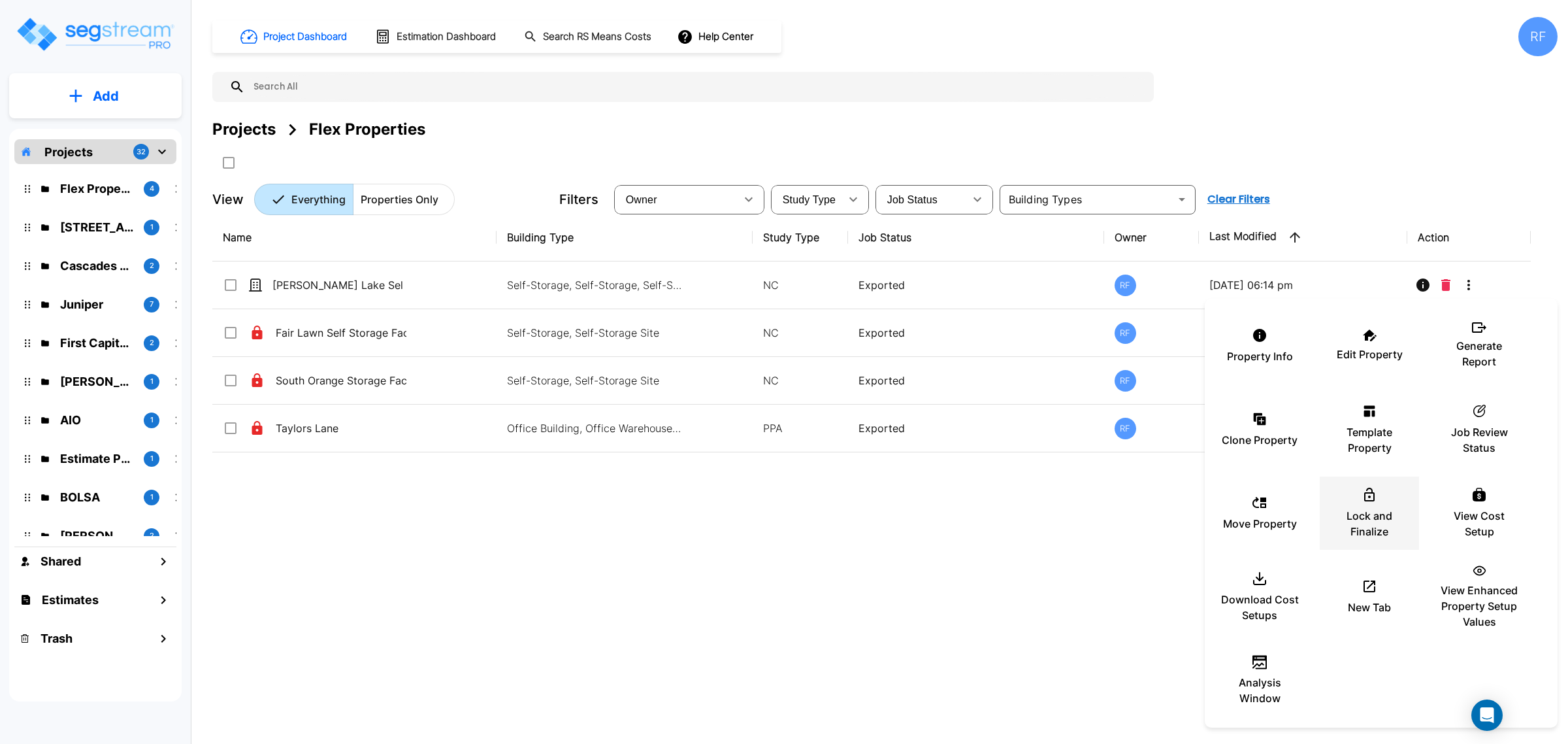
click at [1371, 536] on p "Lock and Finalize" at bounding box center [1369, 524] width 78 height 32
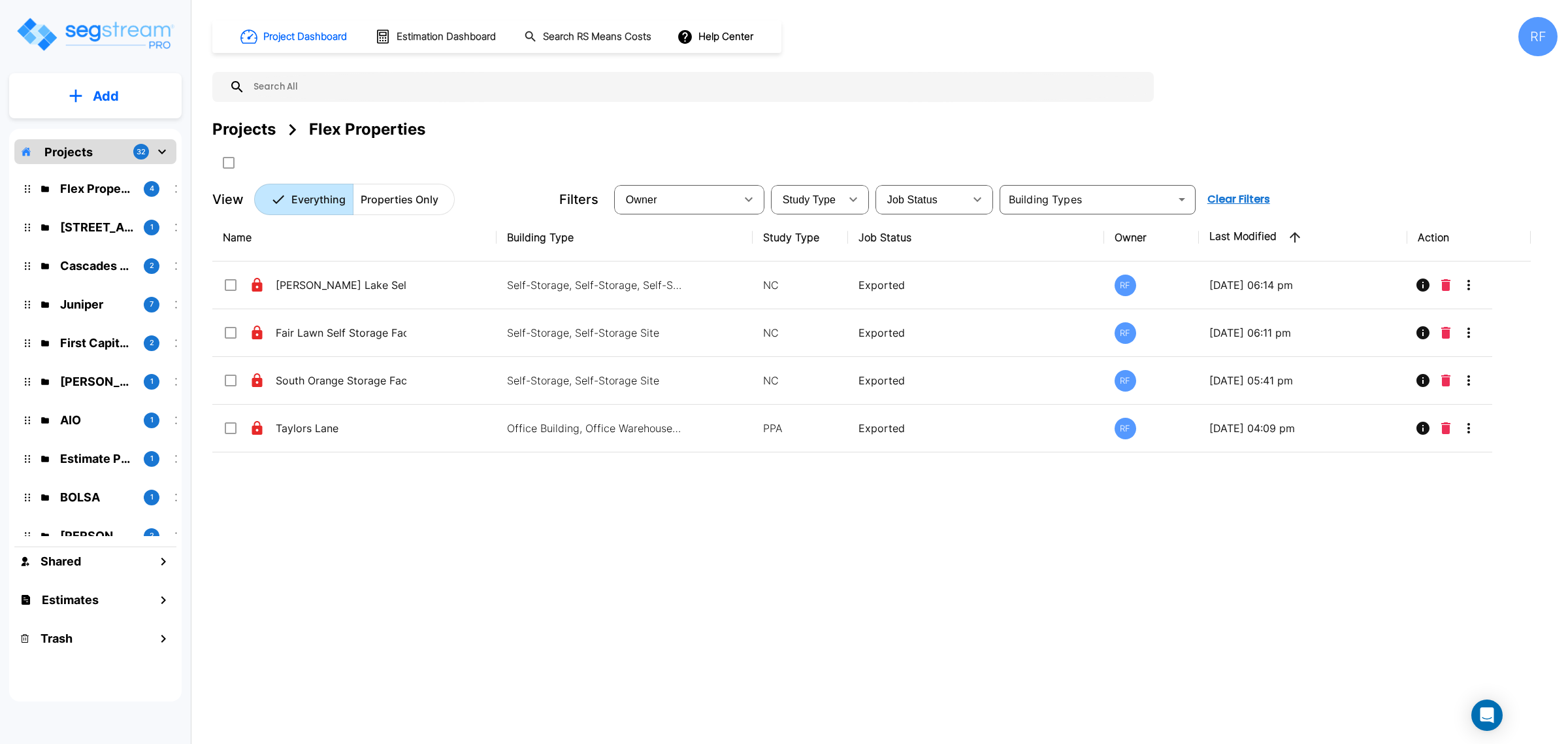
click at [1006, 576] on div "Name Building Type Study Type Job Status Owner Last Modified Action [PERSON_NAM…" at bounding box center [871, 444] width 1319 height 461
click at [1527, 35] on div "RF" at bounding box center [1538, 37] width 39 height 39
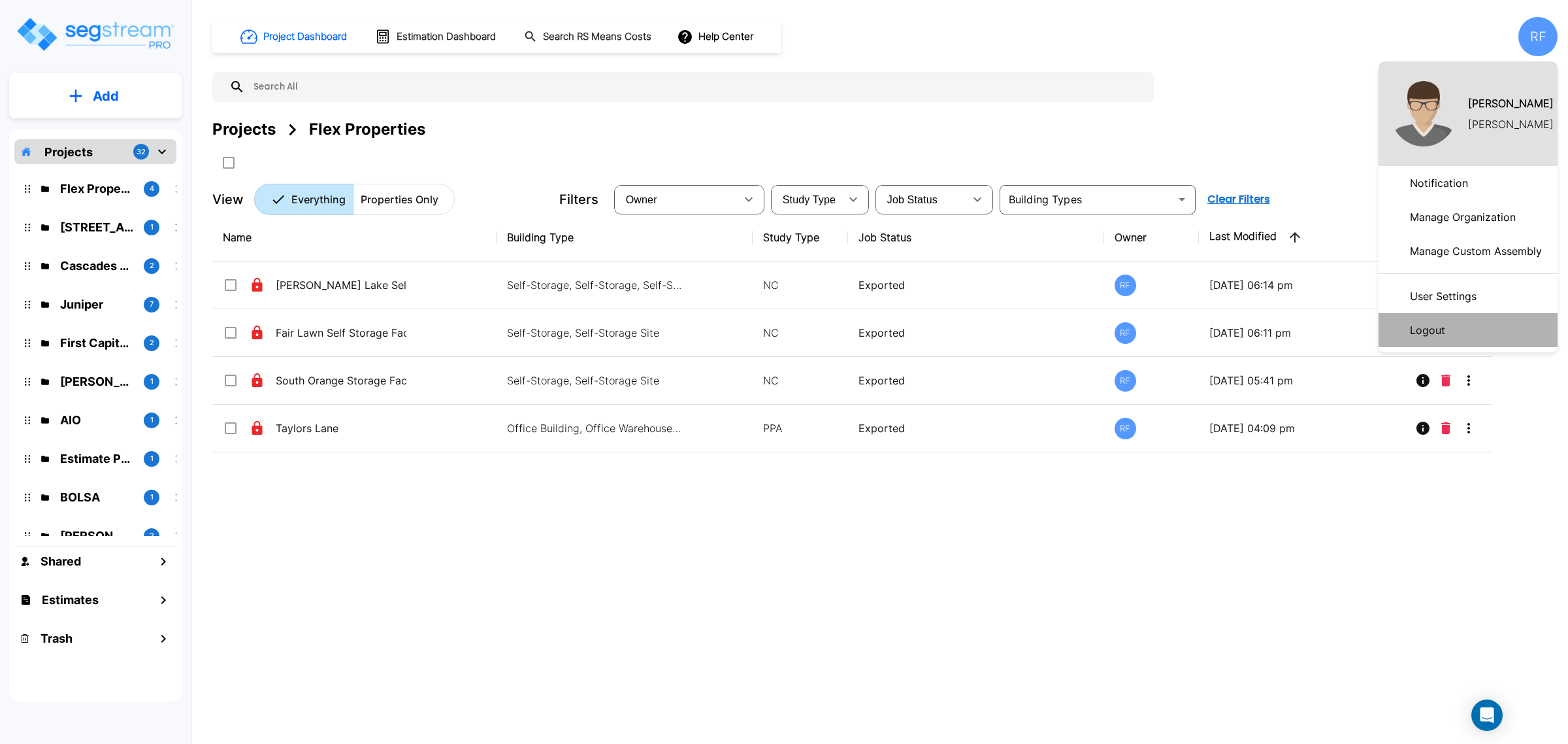
click at [1486, 321] on li "Logout" at bounding box center [1468, 330] width 179 height 34
